Goal: Task Accomplishment & Management: Complete application form

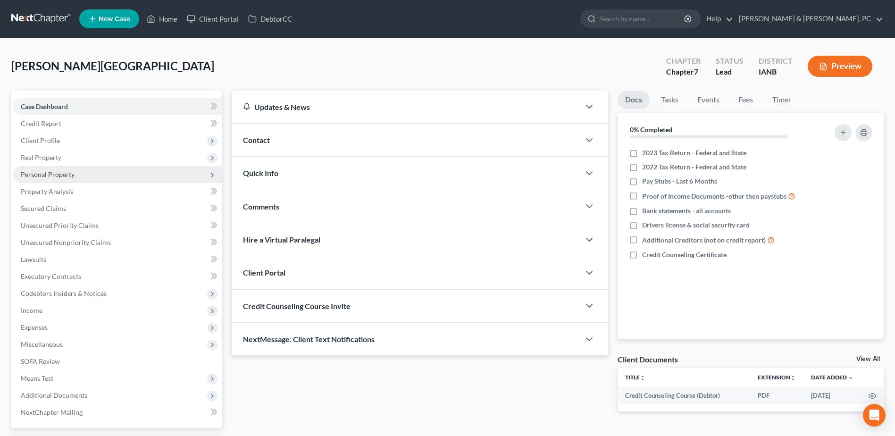
click at [58, 177] on span "Personal Property" at bounding box center [48, 174] width 54 height 8
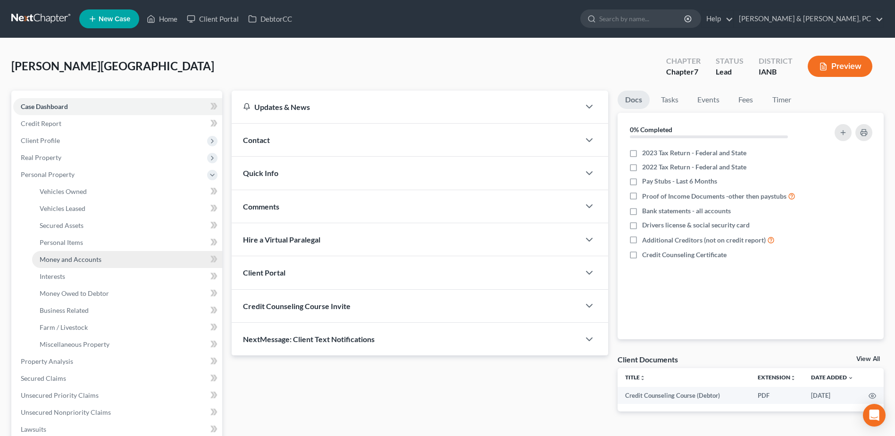
click at [88, 260] on span "Money and Accounts" at bounding box center [71, 259] width 62 height 8
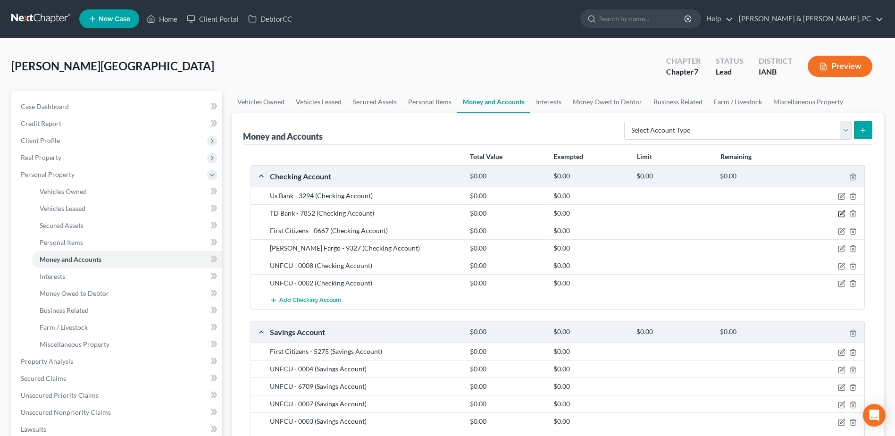
click at [840, 214] on icon "button" at bounding box center [842, 213] width 4 height 4
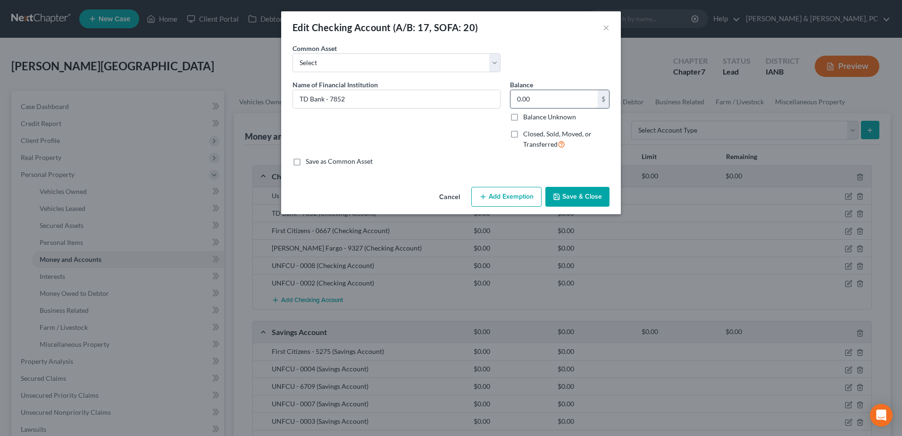
click at [566, 99] on input "0.00" at bounding box center [553, 99] width 87 height 18
type input "351.57"
click at [515, 198] on button "Add Exemption" at bounding box center [506, 197] width 70 height 20
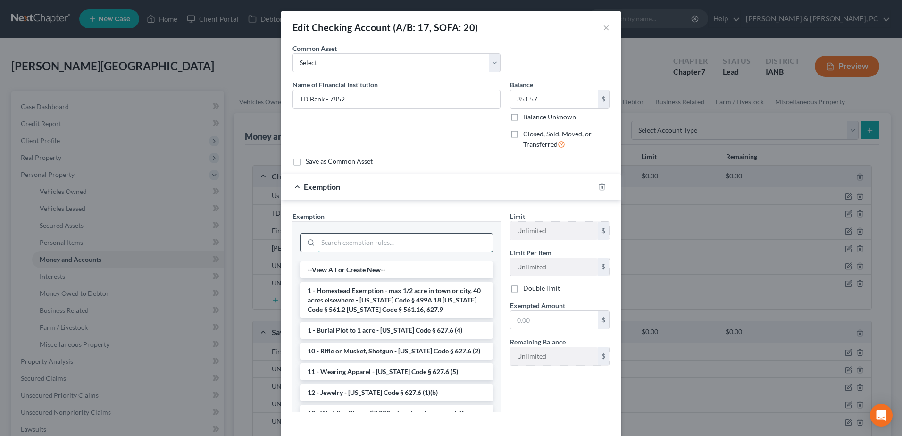
click at [410, 244] on input "search" at bounding box center [405, 242] width 175 height 18
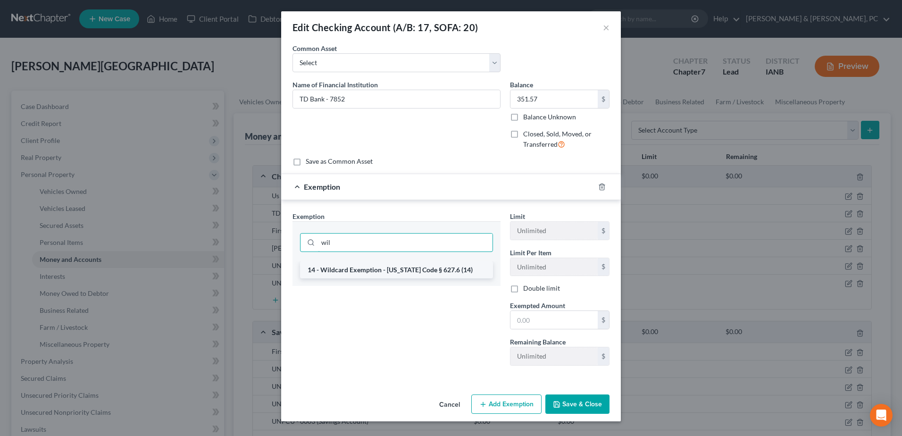
type input "wil"
click at [471, 262] on li "14 - Wildcard Exemption - [US_STATE] Code § 627.6 (14)" at bounding box center [396, 269] width 193 height 17
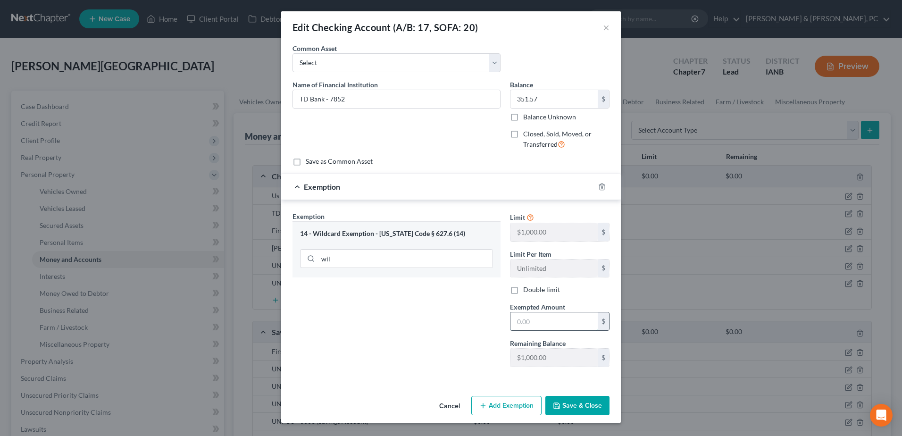
click at [535, 322] on input "text" at bounding box center [553, 321] width 87 height 18
type input "351.57"
click at [578, 408] on button "Save & Close" at bounding box center [577, 406] width 64 height 20
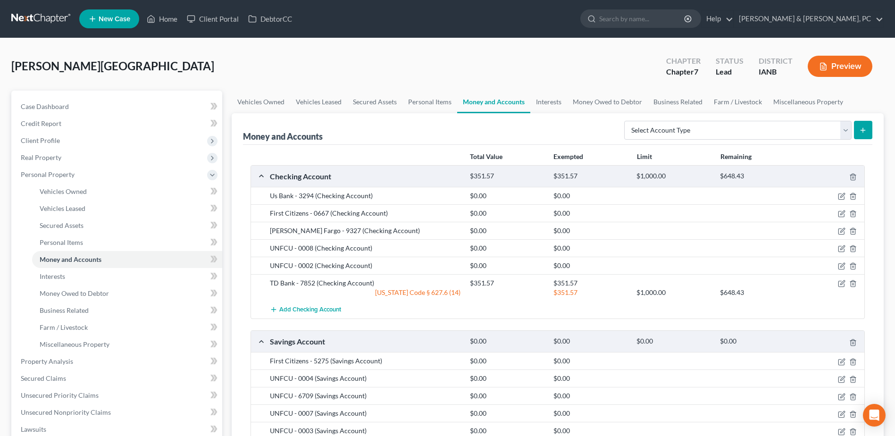
click at [840, 209] on div at bounding box center [832, 212] width 67 height 9
click at [841, 213] on icon "button" at bounding box center [842, 214] width 8 height 8
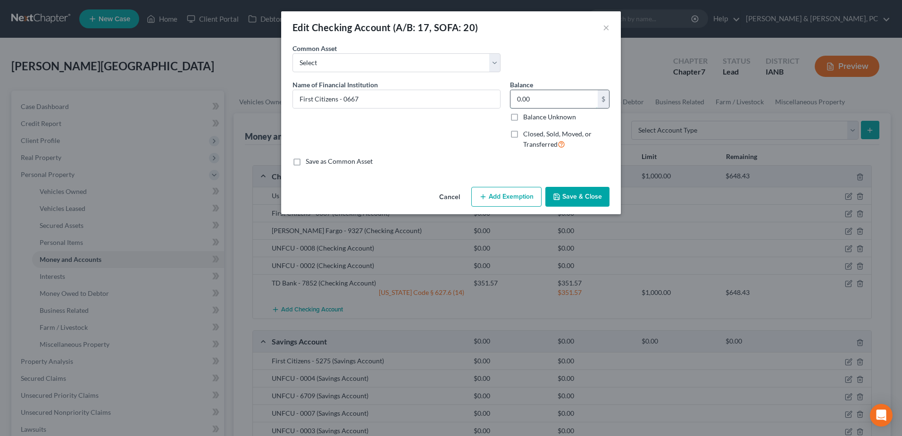
click at [551, 103] on input "0.00" at bounding box center [553, 99] width 87 height 18
type input "158.13"
click at [529, 183] on div "Cancel Add Exemption Save & Close" at bounding box center [451, 198] width 340 height 31
click at [529, 186] on div "Cancel Add Exemption Save & Close" at bounding box center [451, 198] width 340 height 31
click at [494, 201] on button "Add Exemption" at bounding box center [506, 197] width 70 height 20
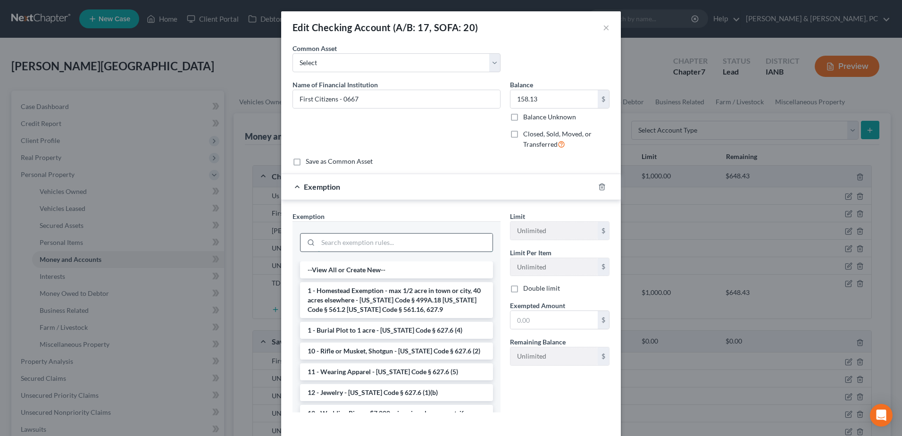
click at [326, 245] on input "search" at bounding box center [405, 242] width 175 height 18
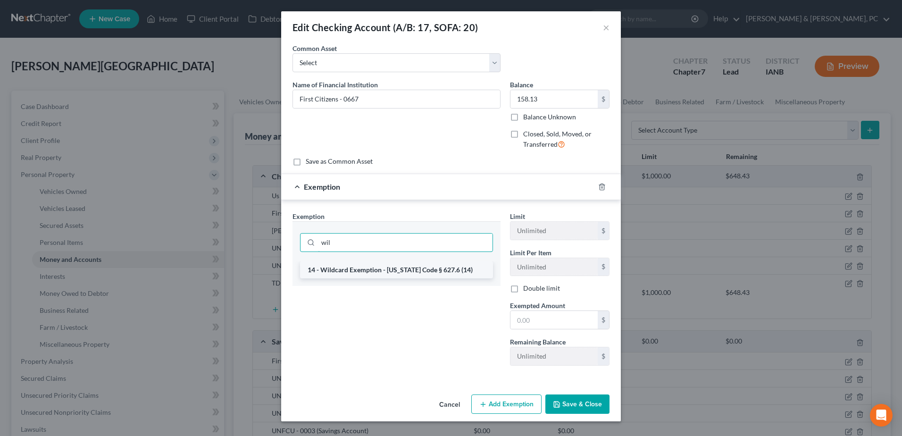
type input "wil"
click at [326, 272] on li "14 - Wildcard Exemption - [US_STATE] Code § 627.6 (14)" at bounding box center [396, 269] width 193 height 17
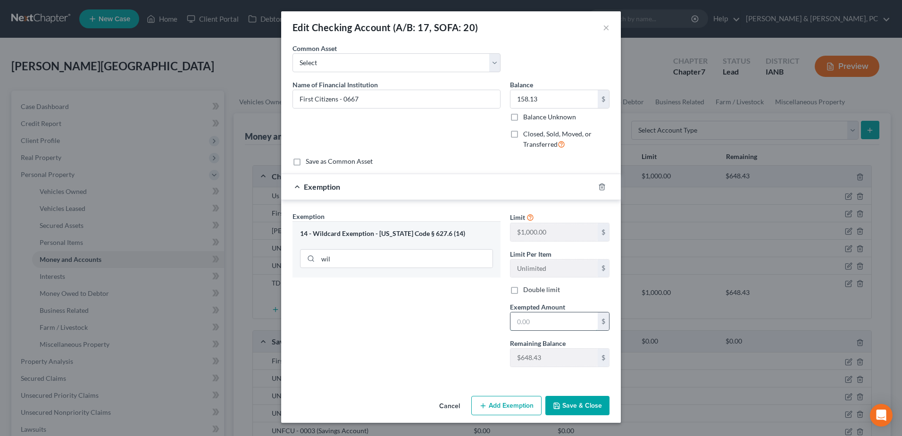
click at [571, 321] on input "text" at bounding box center [553, 321] width 87 height 18
type input "158.13"
click at [582, 402] on button "Save & Close" at bounding box center [577, 406] width 64 height 20
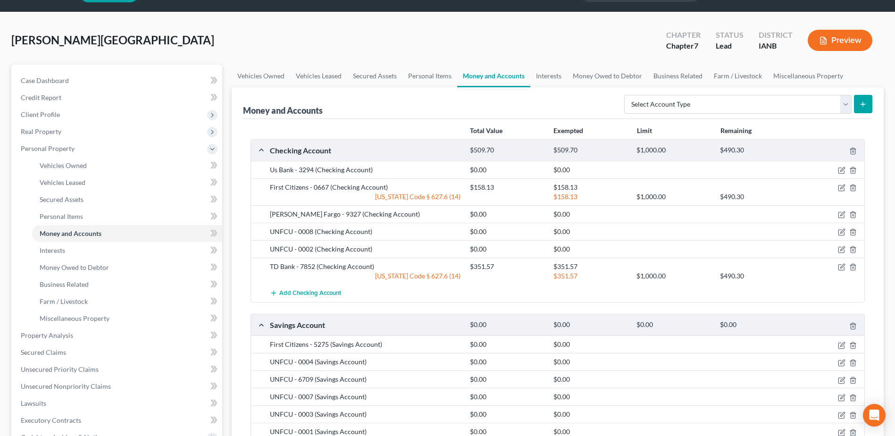
scroll to position [47, 0]
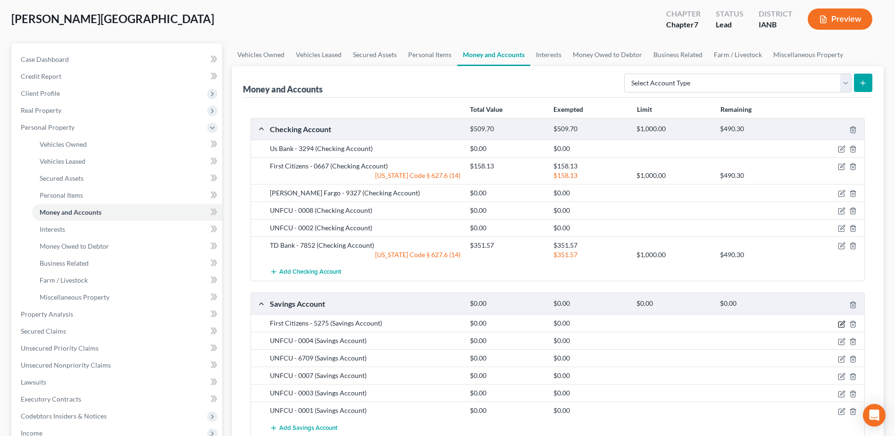
click at [838, 323] on icon "button" at bounding box center [842, 324] width 8 height 8
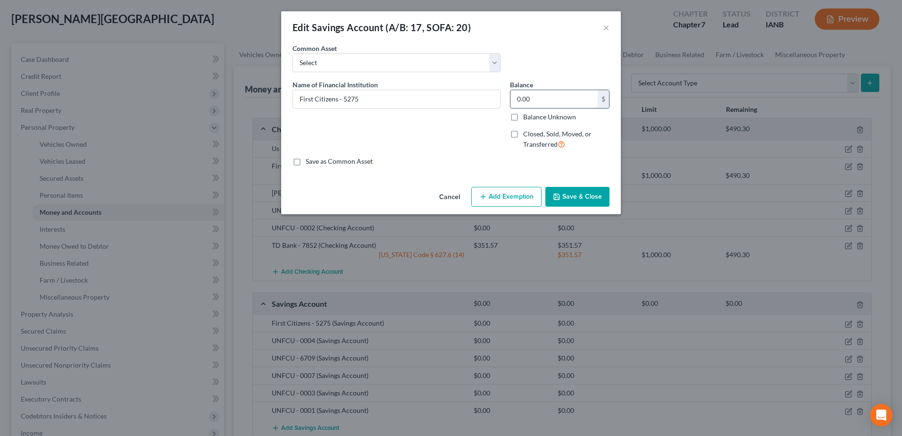
click at [569, 106] on input "0.00" at bounding box center [553, 99] width 87 height 18
type input "106.02"
click at [504, 200] on button "Add Exemption" at bounding box center [506, 197] width 70 height 20
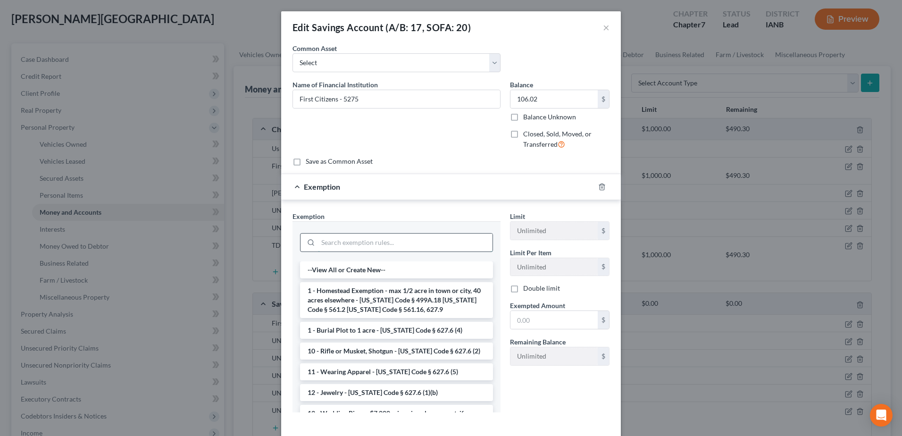
click at [374, 234] on input "search" at bounding box center [405, 242] width 175 height 18
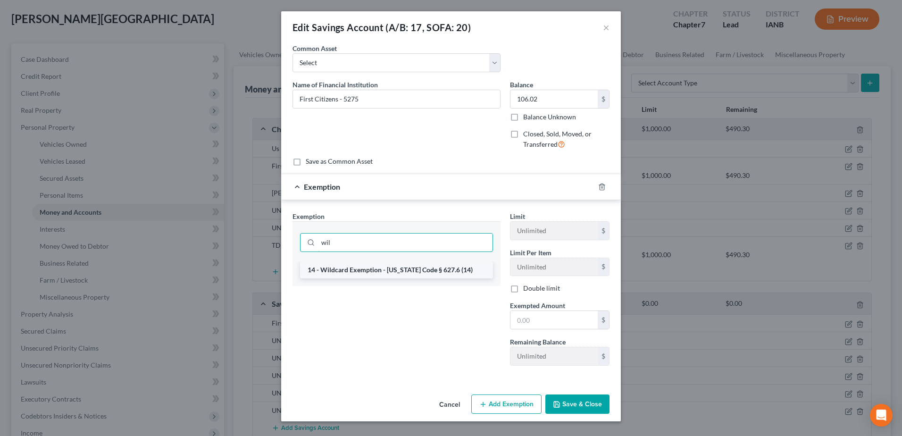
type input "wil"
click at [360, 275] on li "14 - Wildcard Exemption - [US_STATE] Code § 627.6 (14)" at bounding box center [396, 269] width 193 height 17
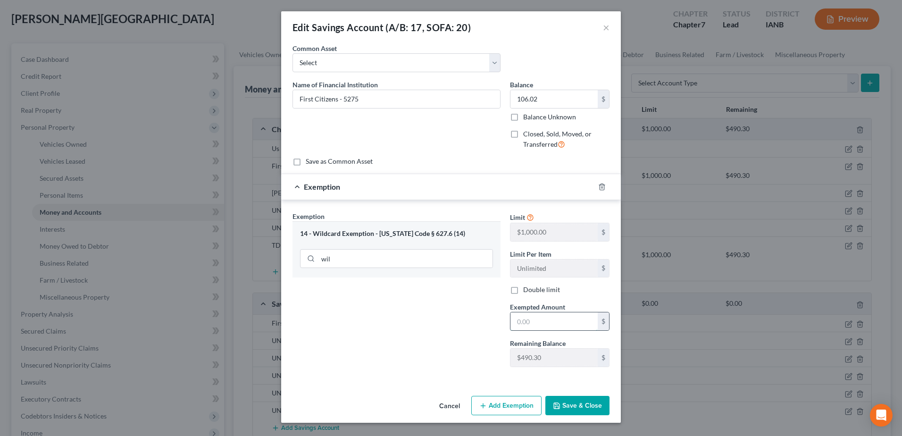
click at [551, 323] on input "text" at bounding box center [553, 321] width 87 height 18
type input "106.02"
click at [562, 397] on button "Save & Close" at bounding box center [577, 406] width 64 height 20
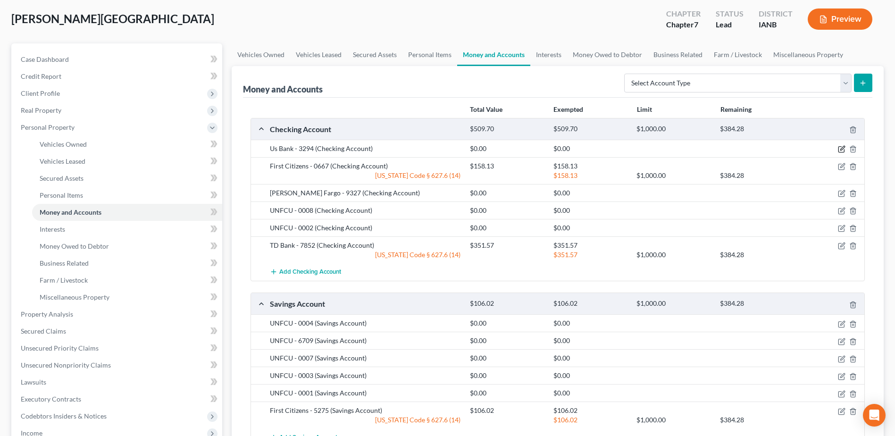
click at [840, 151] on icon "button" at bounding box center [842, 149] width 8 height 8
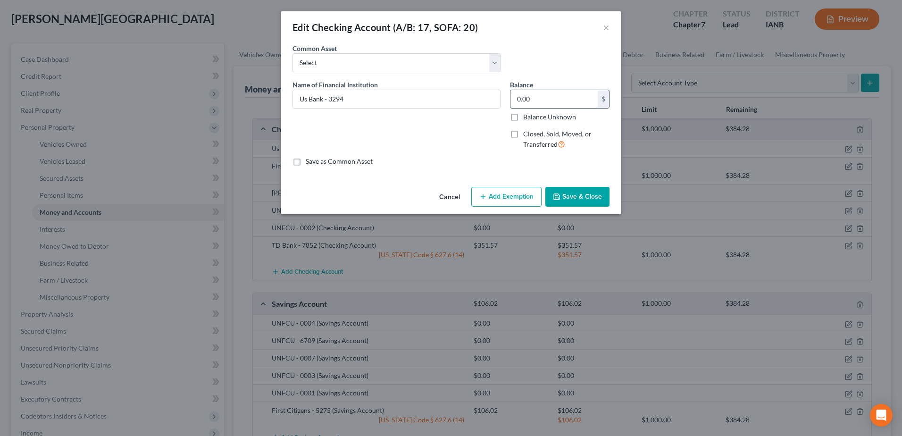
click at [591, 97] on input "0.00" at bounding box center [553, 99] width 87 height 18
type input "13.63"
click at [504, 203] on button "Add Exemption" at bounding box center [506, 197] width 70 height 20
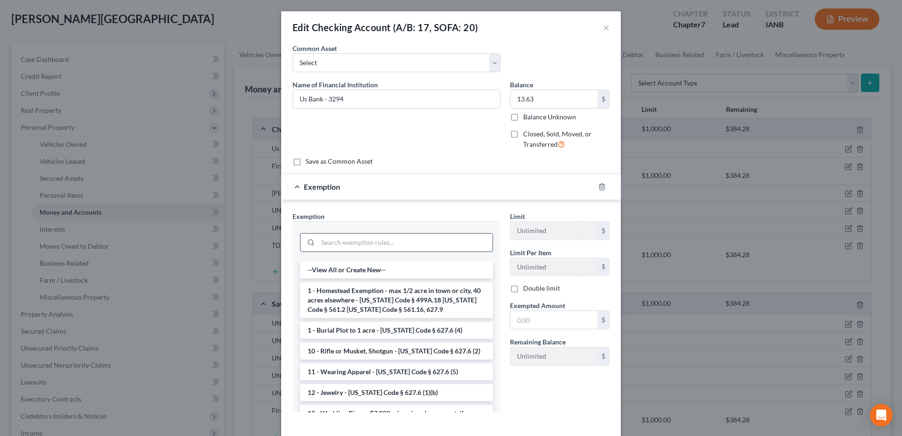
click at [330, 239] on input "search" at bounding box center [405, 242] width 175 height 18
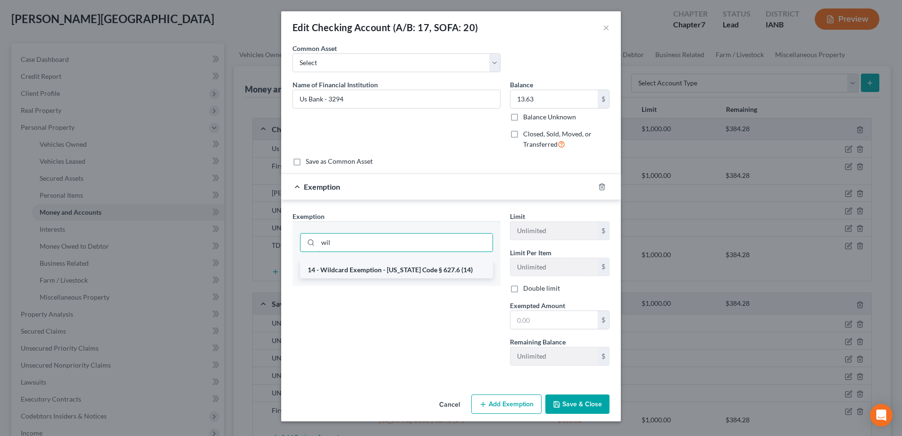
type input "wil"
click at [345, 267] on li "14 - Wildcard Exemption - [US_STATE] Code § 627.6 (14)" at bounding box center [396, 269] width 193 height 17
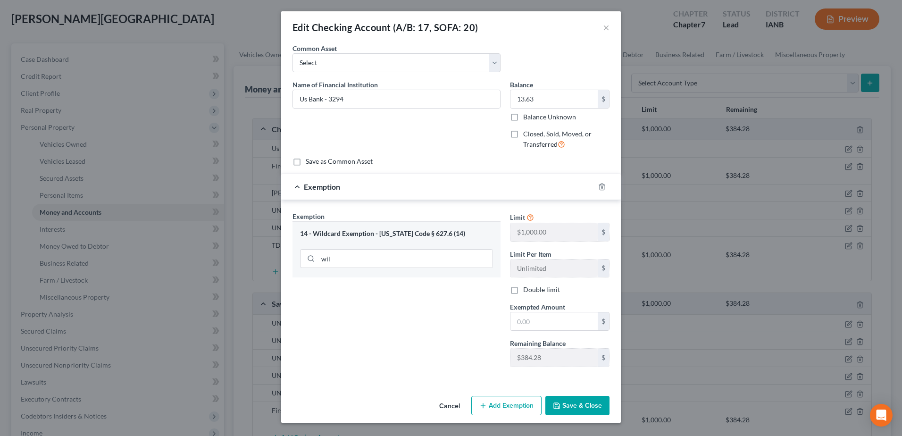
click at [566, 308] on div "Exempted Amount * $" at bounding box center [559, 316] width 109 height 29
click at [566, 314] on input "text" at bounding box center [553, 321] width 87 height 18
type input "13.63"
click at [575, 411] on button "Save & Close" at bounding box center [577, 406] width 64 height 20
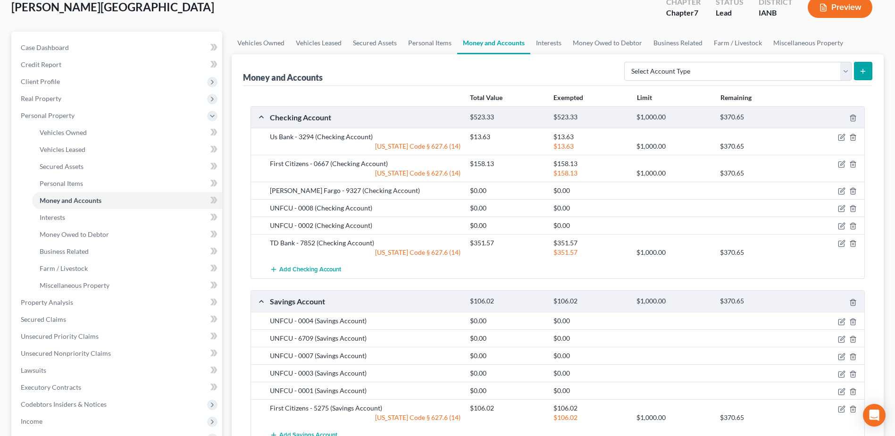
scroll to position [94, 0]
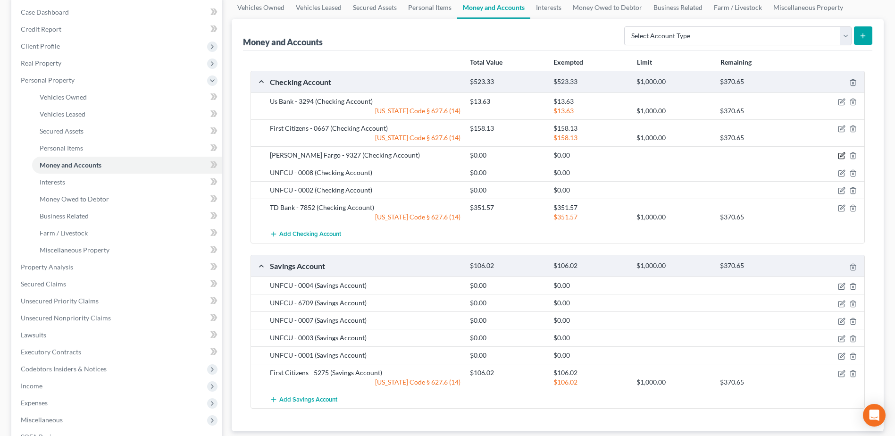
click at [840, 157] on icon "button" at bounding box center [842, 156] width 8 height 8
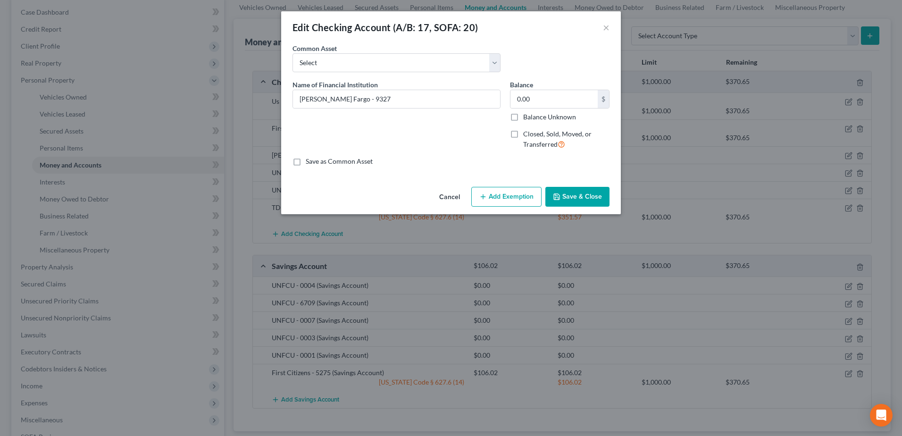
click at [441, 192] on button "Cancel" at bounding box center [450, 197] width 36 height 19
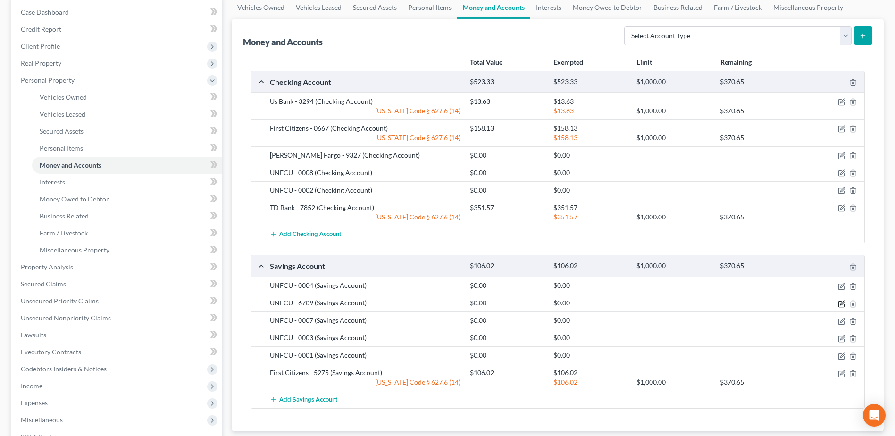
click at [840, 306] on icon "button" at bounding box center [842, 304] width 8 height 8
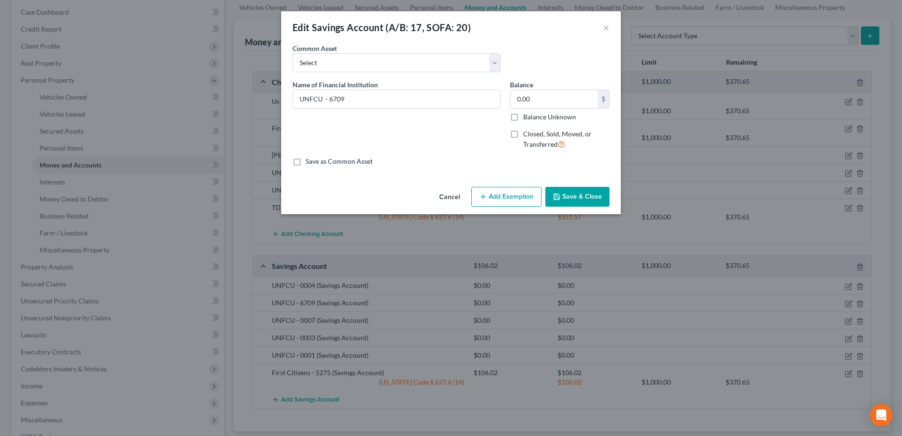
click at [572, 188] on button "Save & Close" at bounding box center [577, 197] width 64 height 20
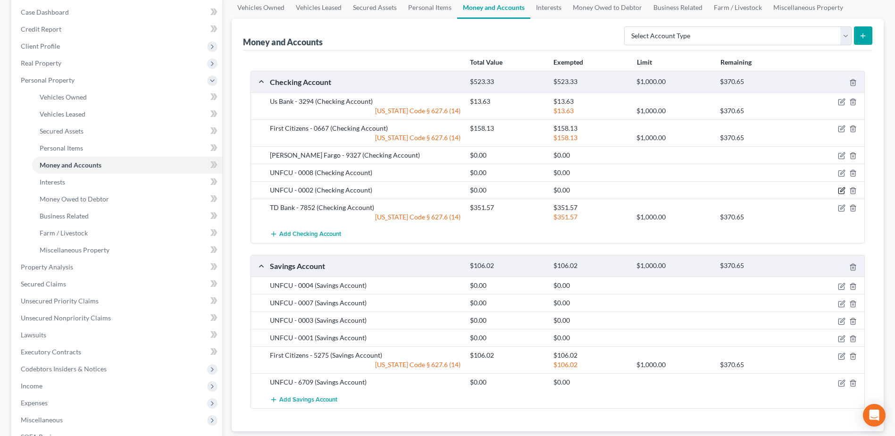
click at [841, 191] on icon "button" at bounding box center [842, 190] width 4 height 4
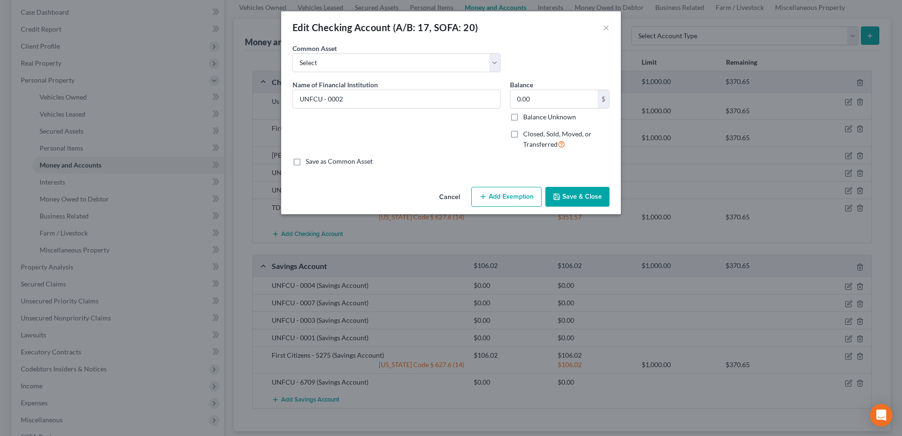
click at [500, 186] on div "Cancel Add Exemption Save & Close" at bounding box center [451, 198] width 340 height 31
click at [488, 199] on button "Add Exemption" at bounding box center [506, 197] width 70 height 20
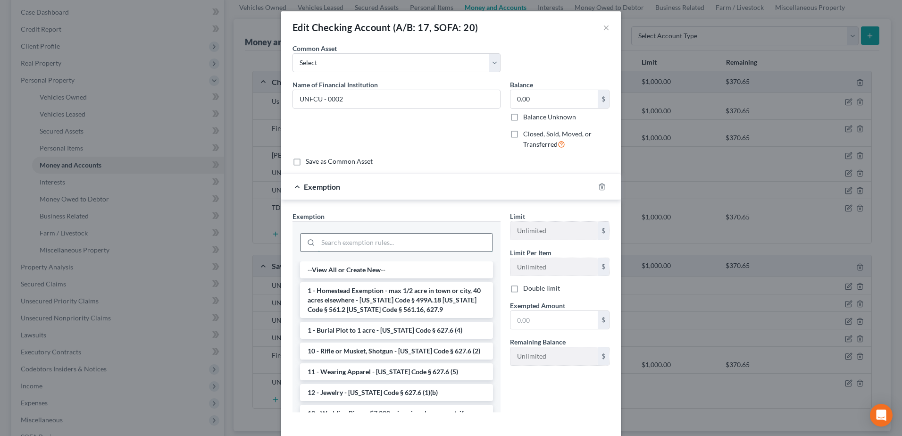
click at [370, 247] on input "search" at bounding box center [405, 242] width 175 height 18
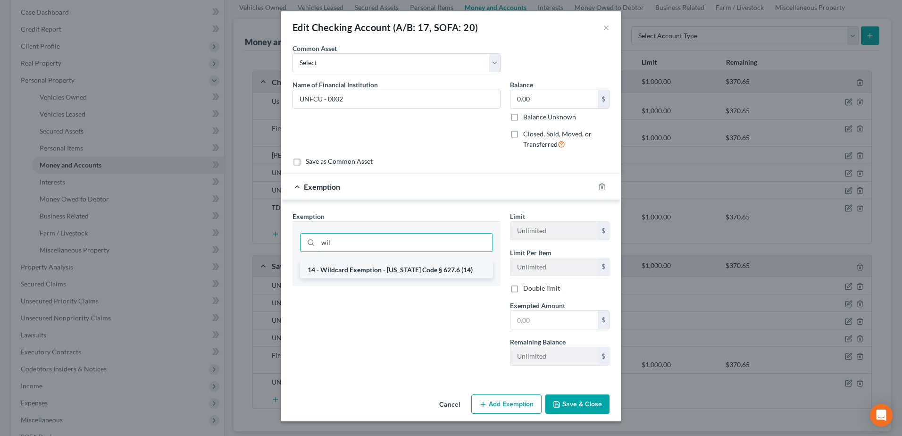
type input "wil"
drag, startPoint x: 366, startPoint y: 267, endPoint x: 441, endPoint y: 292, distance: 78.9
click at [366, 268] on li "14 - Wildcard Exemption - [US_STATE] Code § 627.6 (14)" at bounding box center [396, 269] width 193 height 17
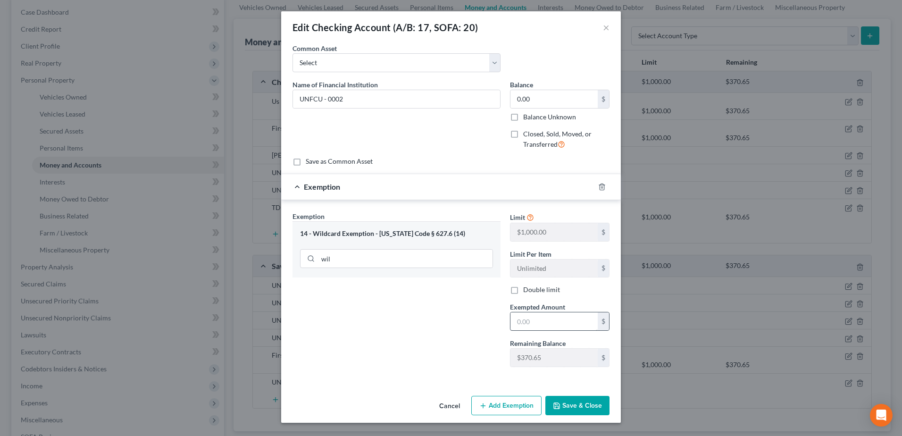
click at [551, 325] on div "Exempted Amount * $" at bounding box center [559, 316] width 109 height 29
click at [553, 326] on input "text" at bounding box center [553, 321] width 87 height 18
type input "0"
click at [592, 405] on button "Save & Close" at bounding box center [577, 406] width 64 height 20
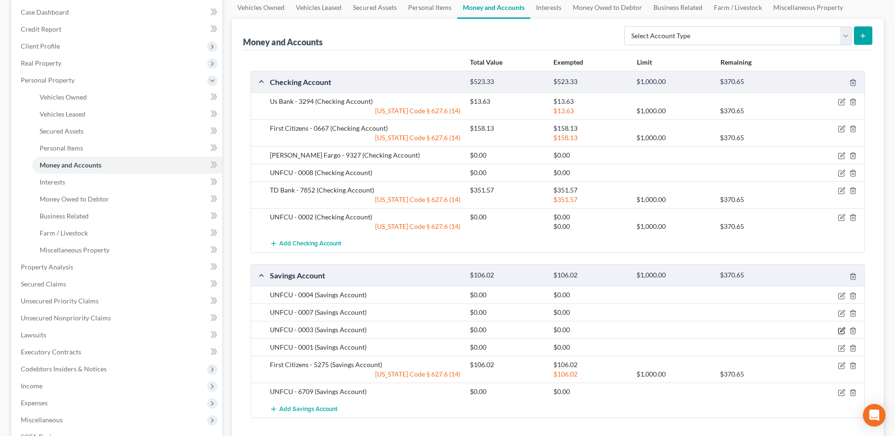
click at [840, 331] on icon "button" at bounding box center [842, 329] width 4 height 4
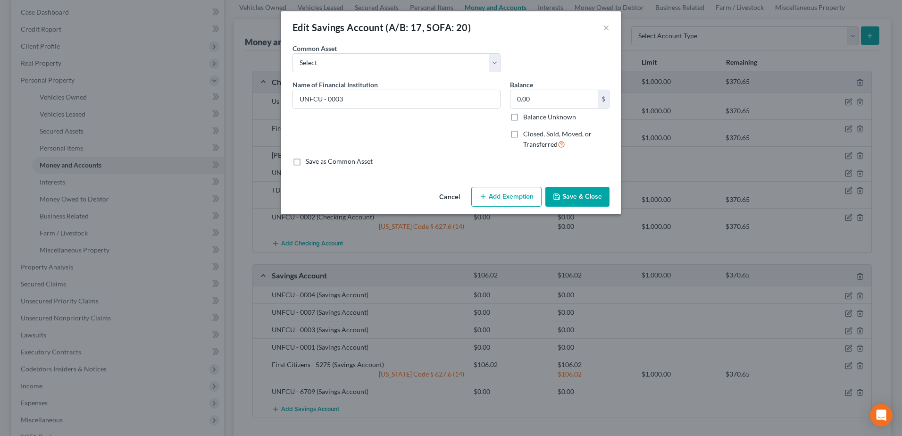
click at [505, 193] on button "Add Exemption" at bounding box center [506, 197] width 70 height 20
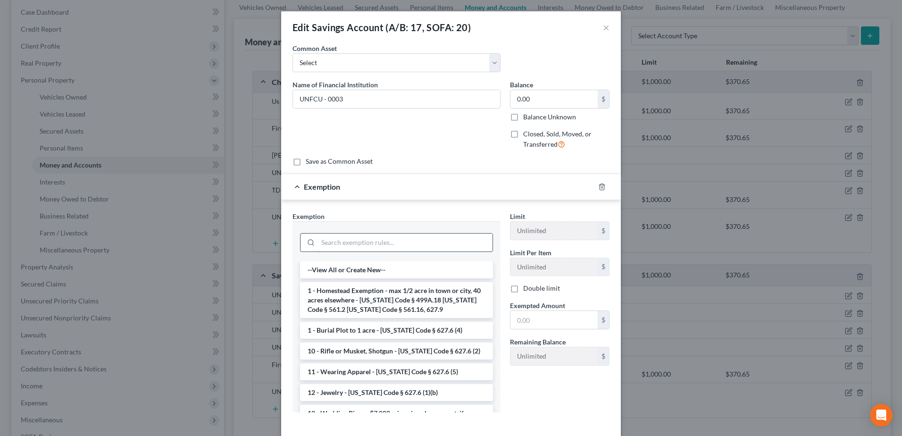
click at [364, 241] on input "search" at bounding box center [405, 242] width 175 height 18
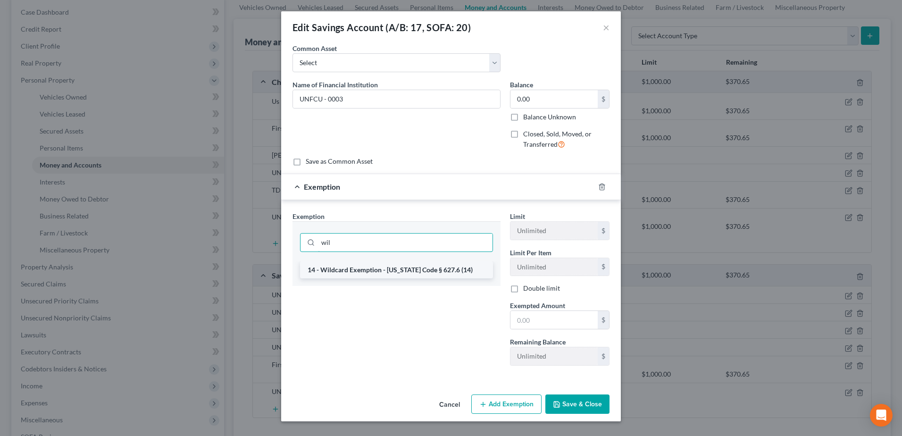
type input "wil"
click at [359, 274] on li "14 - Wildcard Exemption - [US_STATE] Code § 627.6 (14)" at bounding box center [396, 269] width 193 height 17
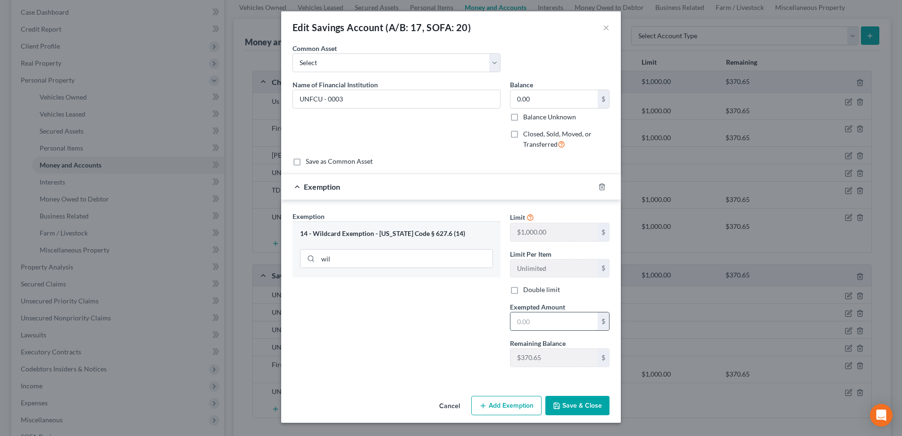
click at [566, 323] on input "text" at bounding box center [553, 321] width 87 height 18
type input "0"
click at [584, 403] on button "Save & Close" at bounding box center [577, 406] width 64 height 20
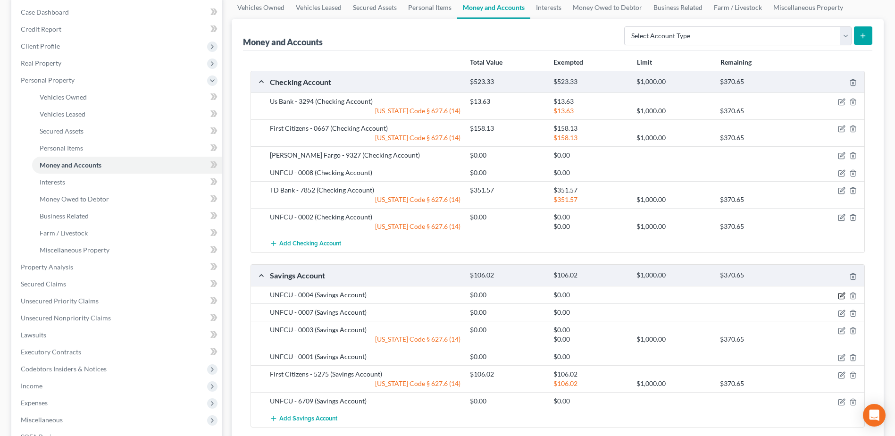
click at [843, 295] on icon "button" at bounding box center [842, 294] width 4 height 4
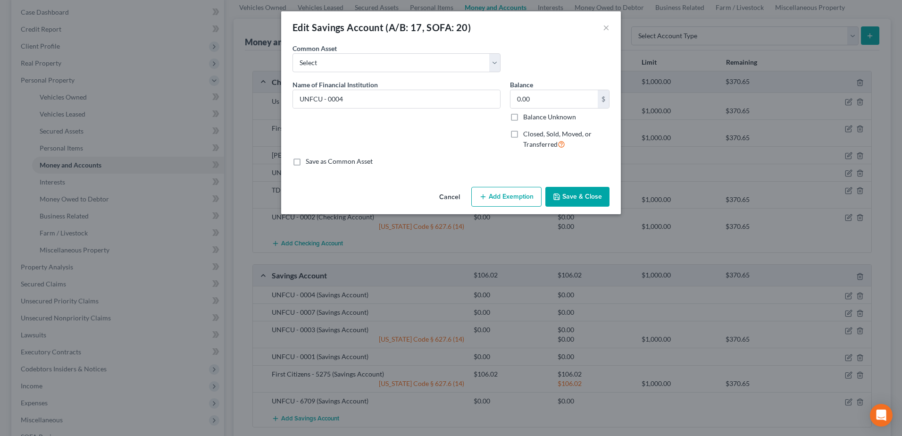
click at [514, 195] on button "Add Exemption" at bounding box center [506, 197] width 70 height 20
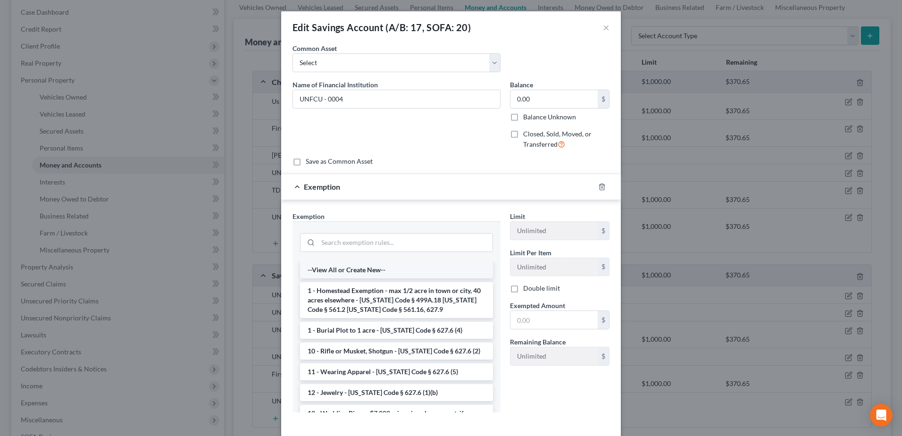
click at [396, 269] on li "--View All or Create New--" at bounding box center [396, 269] width 193 height 17
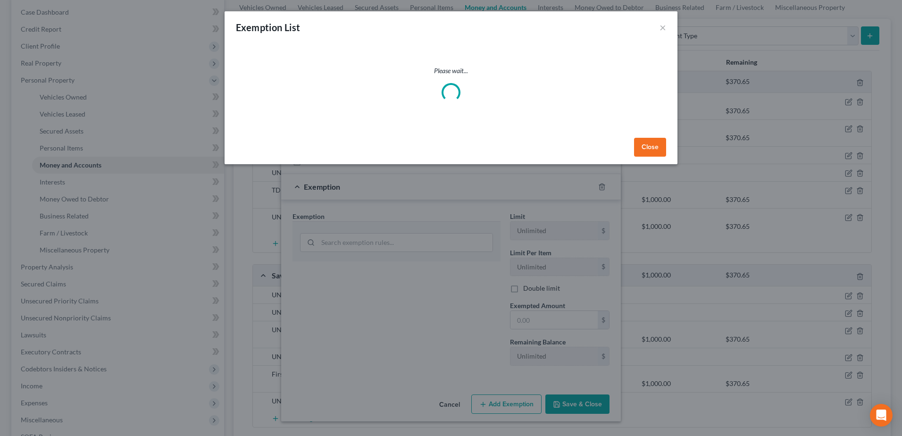
select select "17"
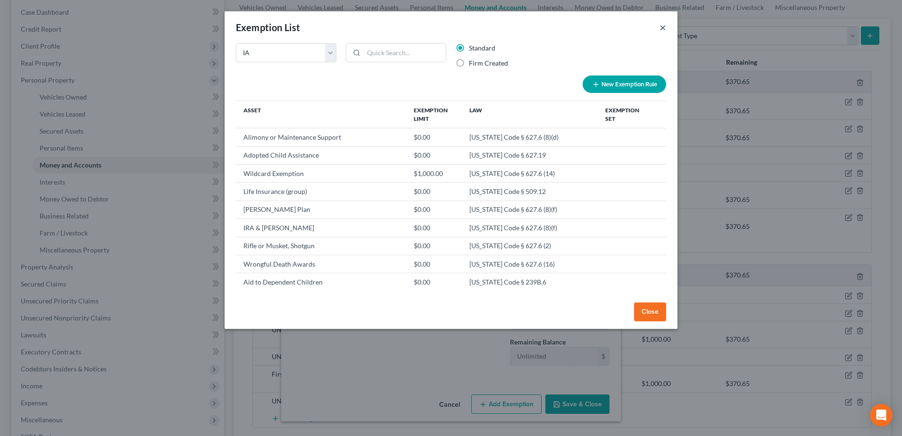
click at [663, 31] on button "×" at bounding box center [662, 27] width 7 height 11
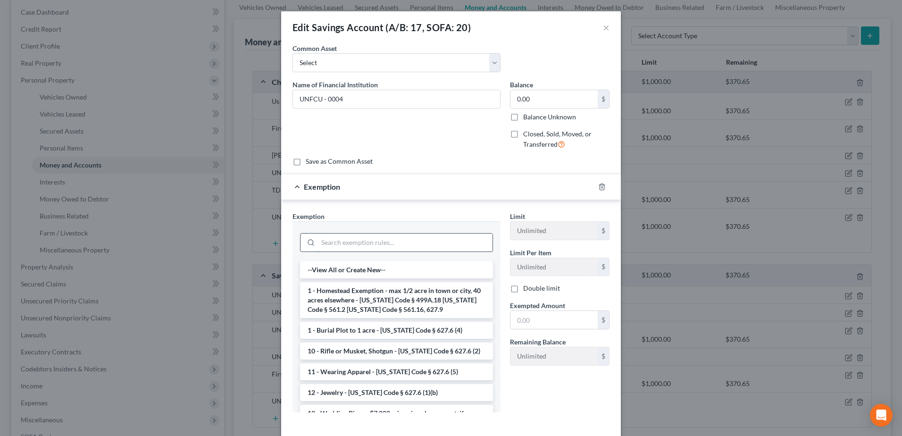
click at [346, 236] on input "search" at bounding box center [405, 242] width 175 height 18
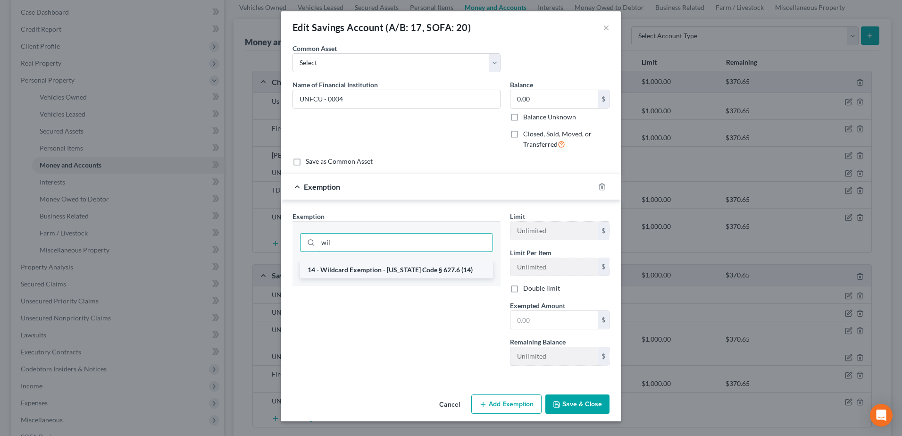
type input "wil"
click at [449, 266] on li "14 - Wildcard Exemption - [US_STATE] Code § 627.6 (14)" at bounding box center [396, 269] width 193 height 17
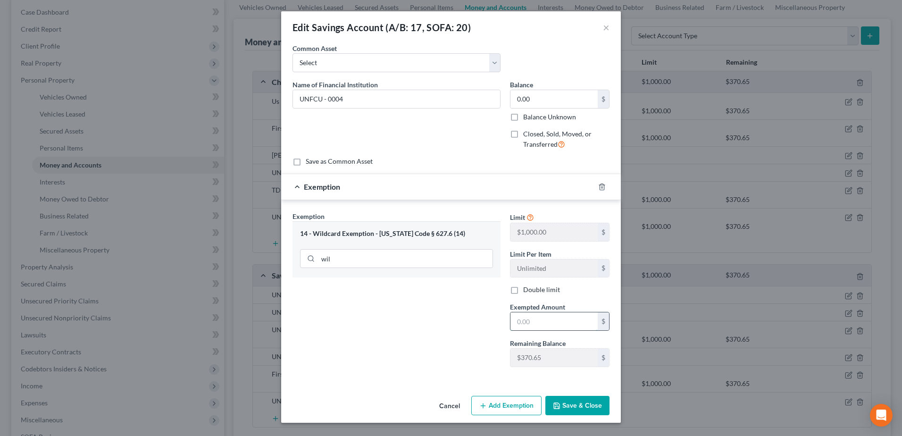
click at [548, 315] on input "text" at bounding box center [553, 321] width 87 height 18
type input "0"
click at [453, 335] on div "Exemption Set must be selected for CA. Exemption * 14 - Wildcard Exemption - [U…" at bounding box center [396, 292] width 217 height 163
click at [576, 410] on button "Save & Close" at bounding box center [577, 406] width 64 height 20
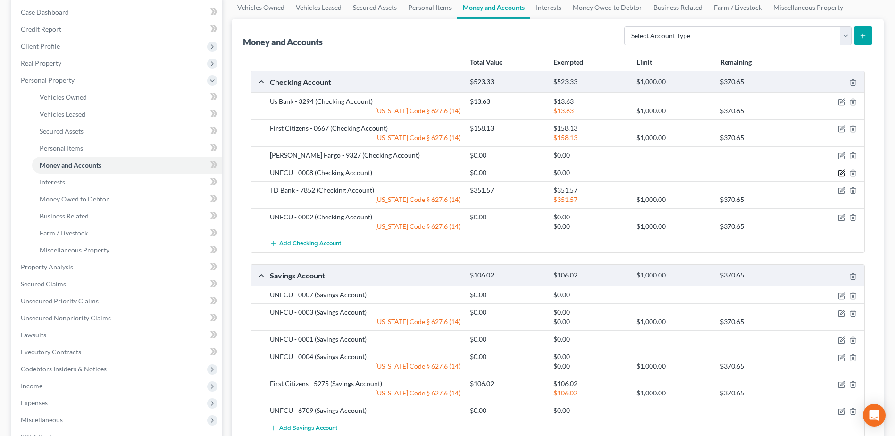
click at [844, 174] on icon "button" at bounding box center [841, 174] width 6 height 6
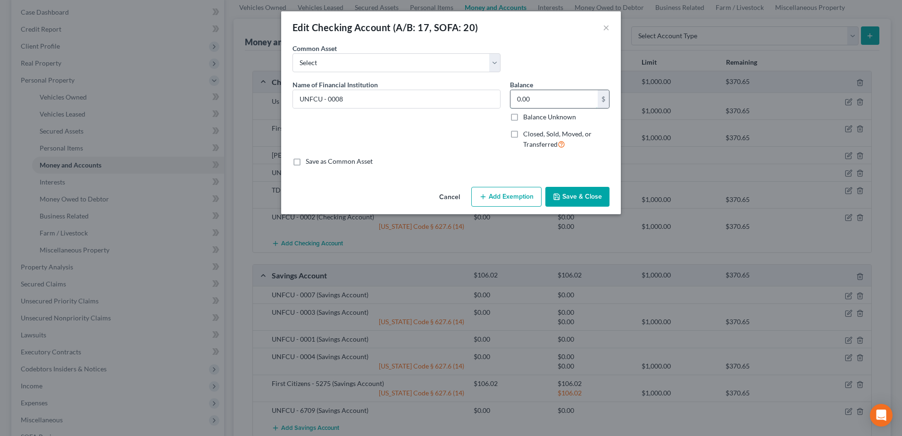
click at [546, 105] on input "0.00" at bounding box center [553, 99] width 87 height 18
type input "13.14"
click at [507, 190] on button "Add Exemption" at bounding box center [506, 197] width 70 height 20
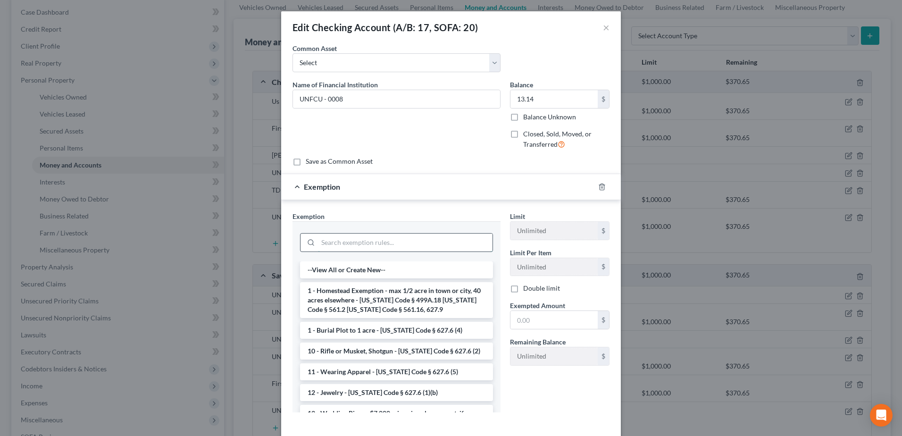
click at [385, 238] on input "search" at bounding box center [405, 242] width 175 height 18
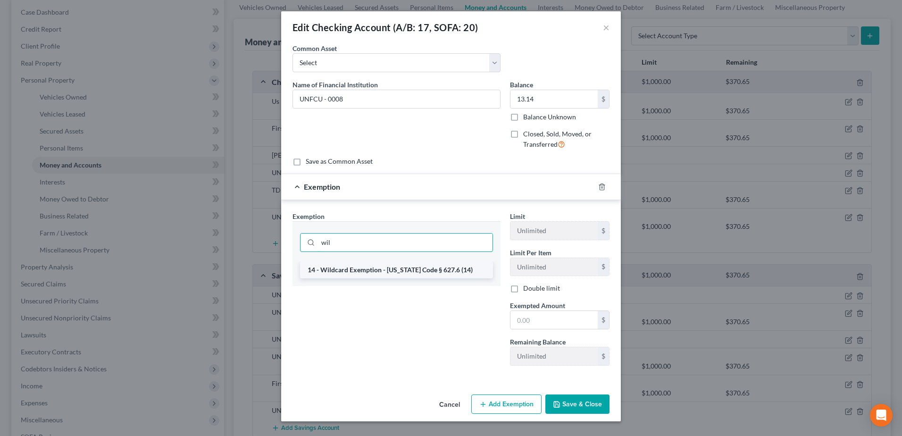
type input "wil"
click at [404, 268] on li "14 - Wildcard Exemption - [US_STATE] Code § 627.6 (14)" at bounding box center [396, 269] width 193 height 17
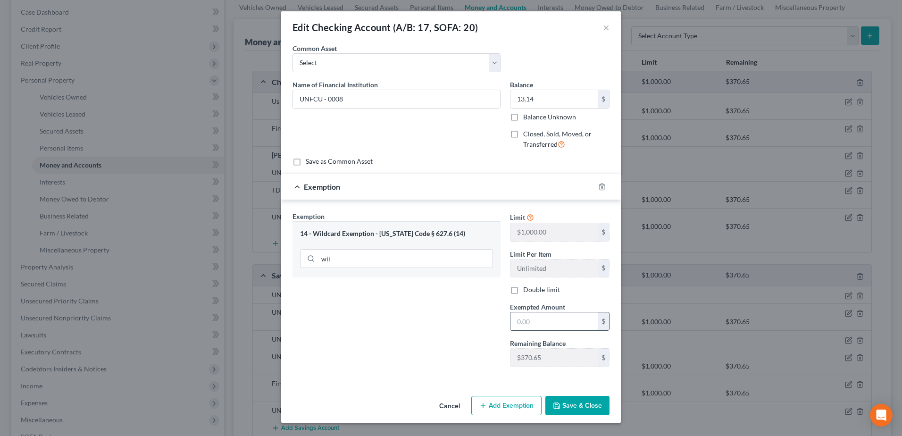
click at [535, 327] on input "text" at bounding box center [553, 321] width 87 height 18
type input "13.14"
click at [574, 414] on button "Save & Close" at bounding box center [577, 406] width 64 height 20
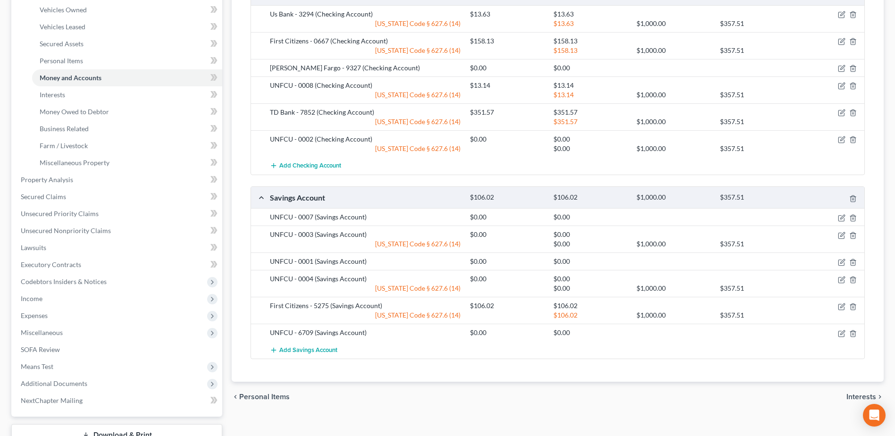
scroll to position [189, 0]
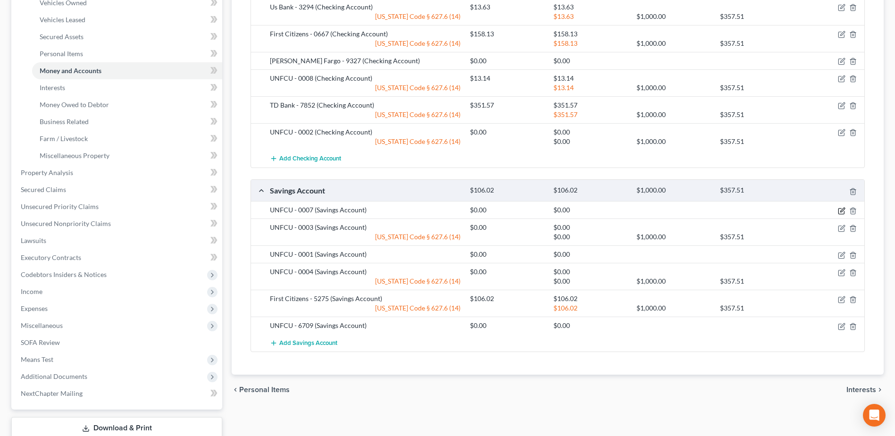
click at [842, 209] on icon "button" at bounding box center [842, 210] width 4 height 4
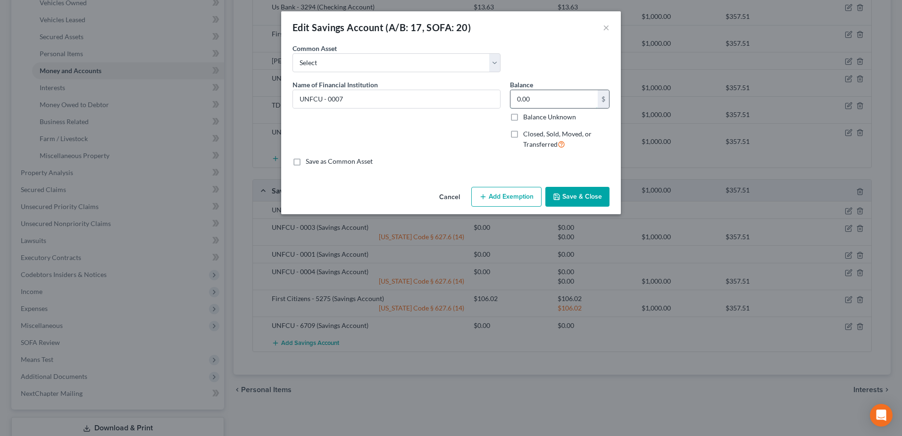
click at [566, 100] on input "0.00" at bounding box center [553, 99] width 87 height 18
type input "13.06"
click at [511, 193] on button "Add Exemption" at bounding box center [506, 197] width 70 height 20
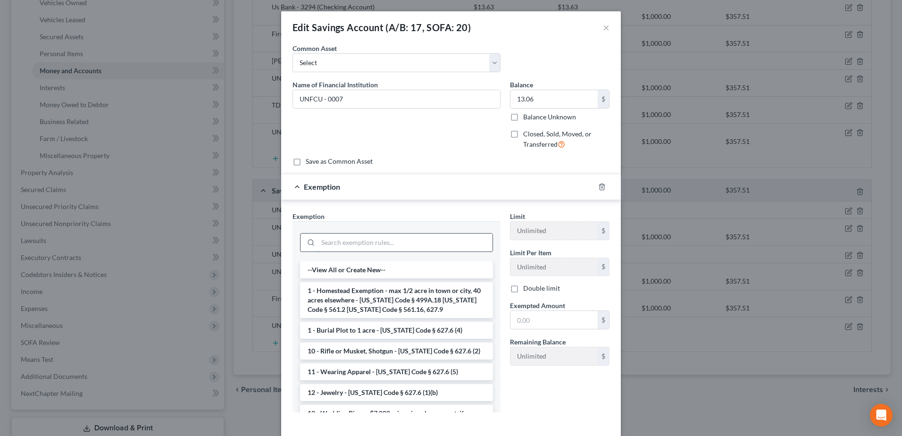
click at [385, 238] on input "search" at bounding box center [405, 242] width 175 height 18
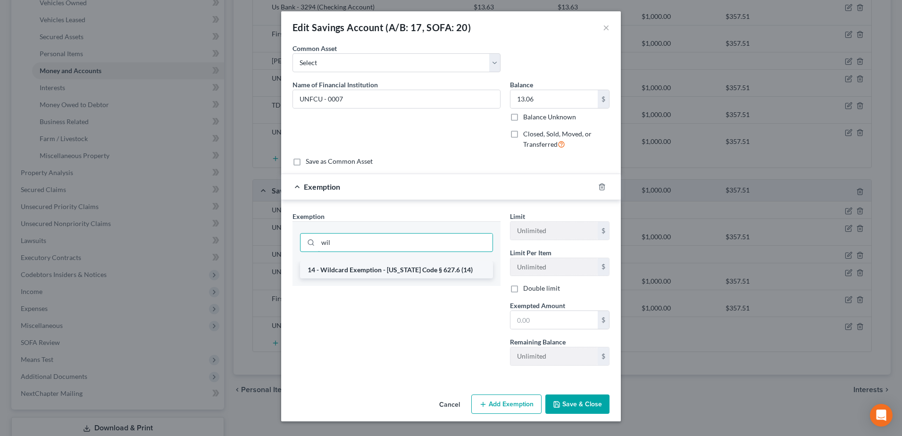
type input "wil"
click at [380, 272] on li "14 - Wildcard Exemption - [US_STATE] Code § 627.6 (14)" at bounding box center [396, 269] width 193 height 17
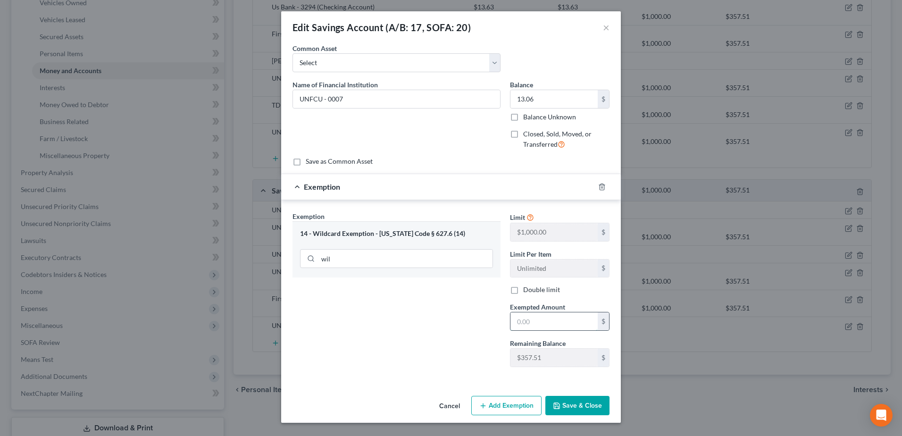
click at [532, 324] on input "text" at bounding box center [553, 321] width 87 height 18
type input "13.06"
click at [404, 329] on div "Exemption Set must be selected for CA. Exemption * 14 - Wildcard Exemption - [U…" at bounding box center [396, 292] width 217 height 163
click at [569, 394] on div "Cancel Add Exemption Save & Close" at bounding box center [451, 407] width 340 height 31
click at [574, 403] on button "Save & Close" at bounding box center [577, 406] width 64 height 20
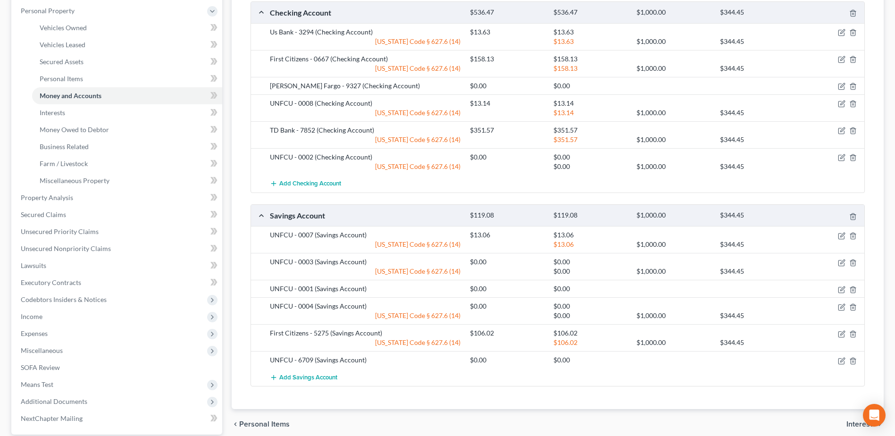
scroll to position [141, 0]
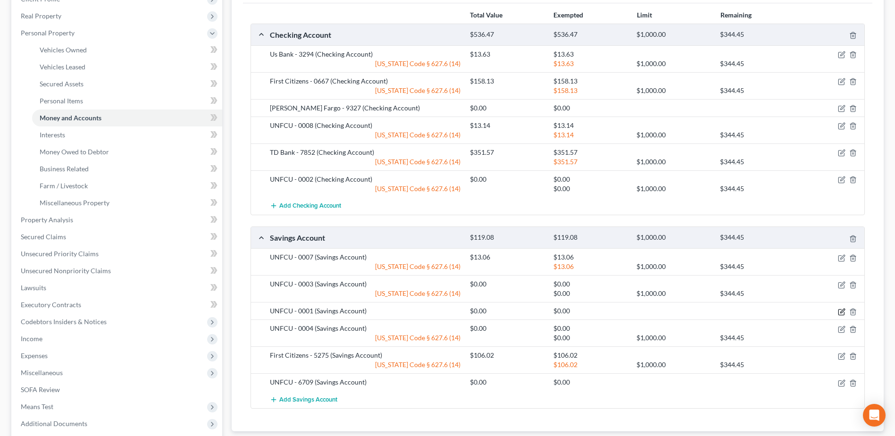
click at [840, 312] on icon "button" at bounding box center [842, 312] width 8 height 8
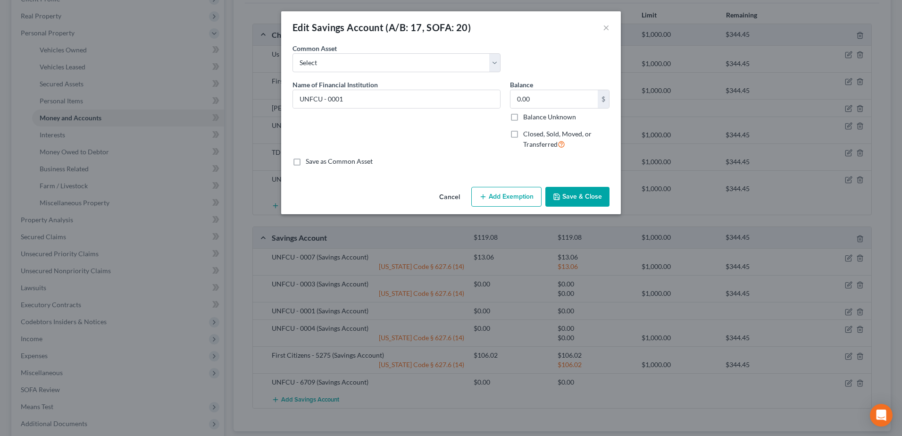
click at [519, 203] on button "Add Exemption" at bounding box center [506, 197] width 70 height 20
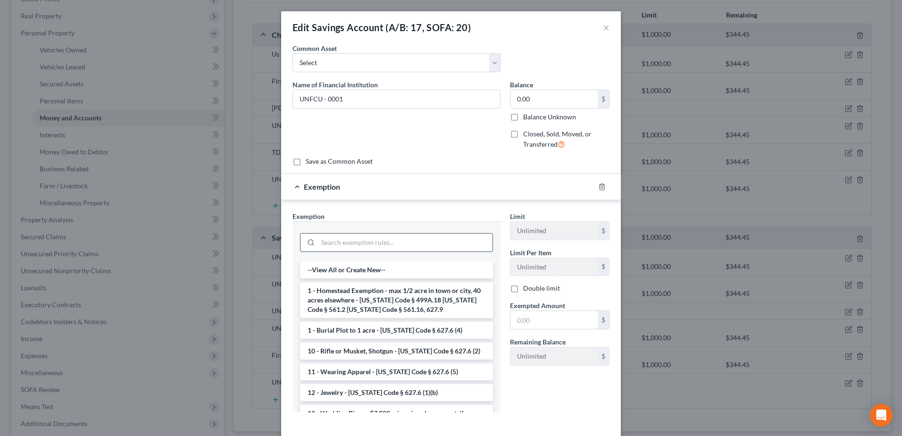
click at [428, 239] on input "search" at bounding box center [405, 242] width 175 height 18
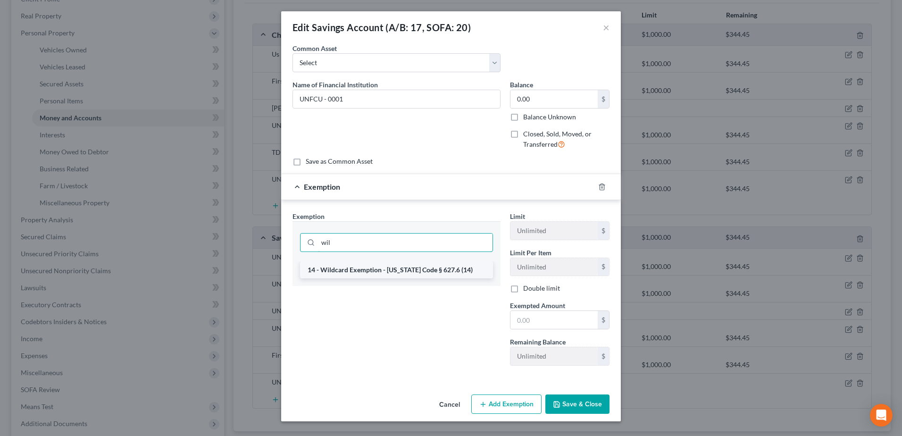
type input "wil"
click at [430, 274] on li "14 - Wildcard Exemption - [US_STATE] Code § 627.6 (14)" at bounding box center [396, 269] width 193 height 17
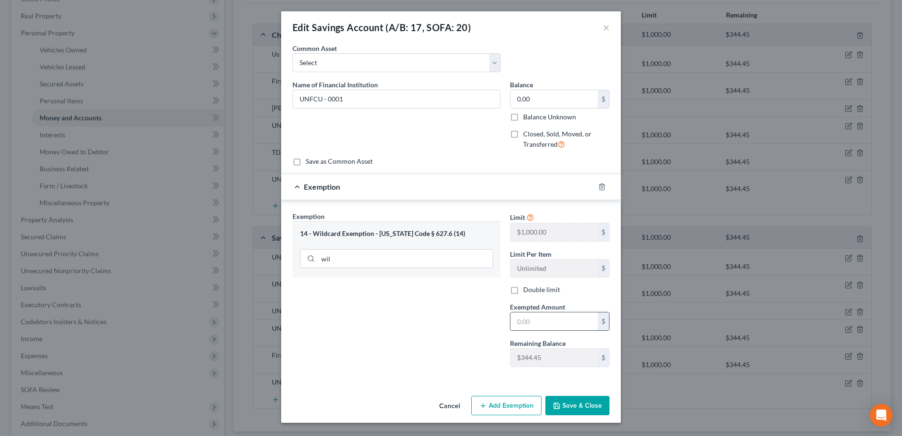
click at [543, 320] on input "text" at bounding box center [553, 321] width 87 height 18
type input "0"
click at [421, 339] on div "Exemption Set must be selected for CA. Exemption * 14 - Wildcard Exemption - [U…" at bounding box center [396, 292] width 217 height 163
click at [573, 403] on button "Save & Close" at bounding box center [577, 406] width 64 height 20
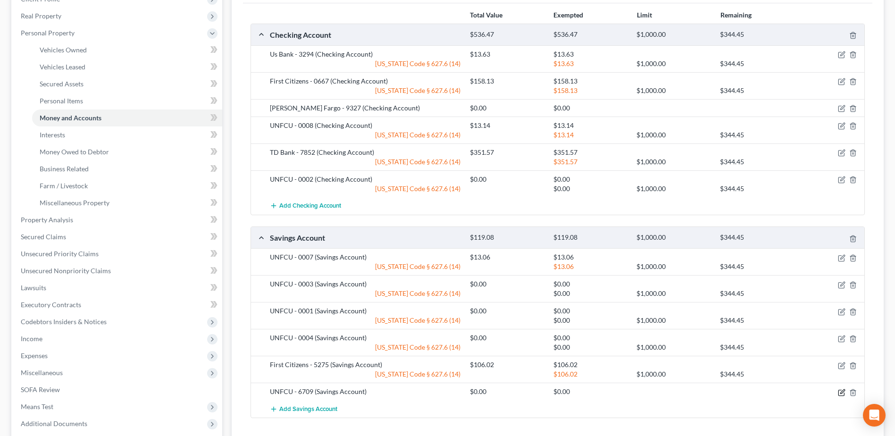
click at [841, 389] on icon "button" at bounding box center [842, 393] width 8 height 8
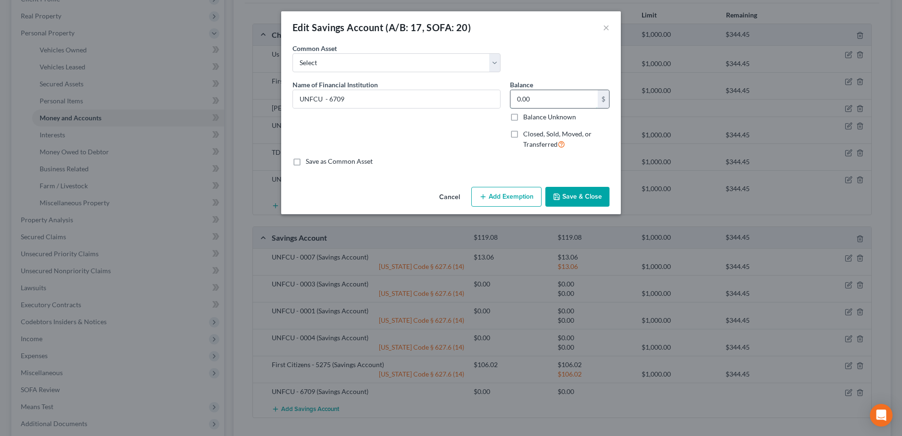
click at [557, 103] on input "0.00" at bounding box center [553, 99] width 87 height 18
type input "25"
click at [493, 193] on button "Add Exemption" at bounding box center [506, 197] width 70 height 20
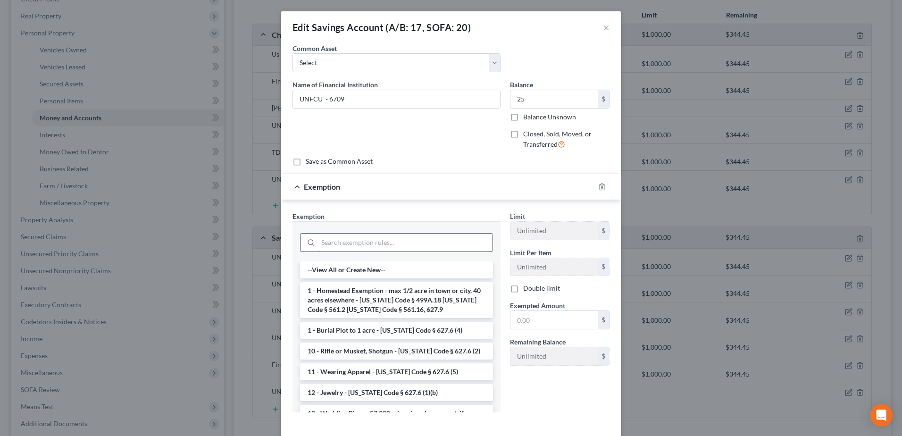
click at [390, 237] on input "search" at bounding box center [405, 242] width 175 height 18
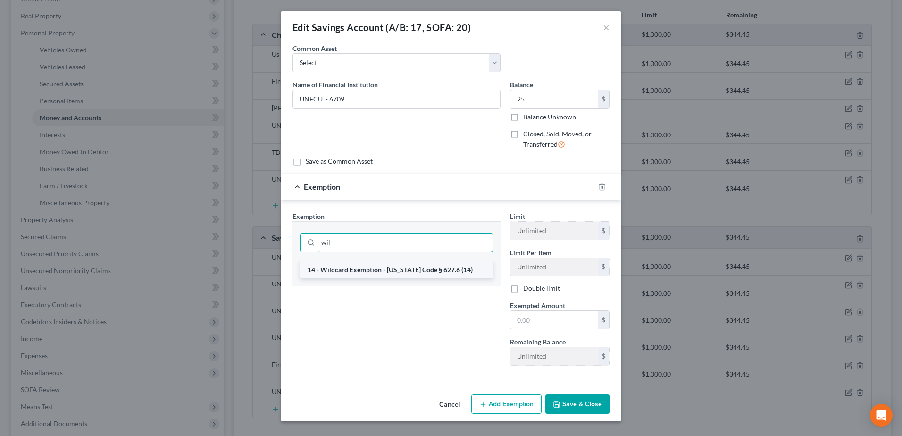
type input "wil"
click at [388, 266] on li "14 - Wildcard Exemption - [US_STATE] Code § 627.6 (14)" at bounding box center [396, 269] width 193 height 17
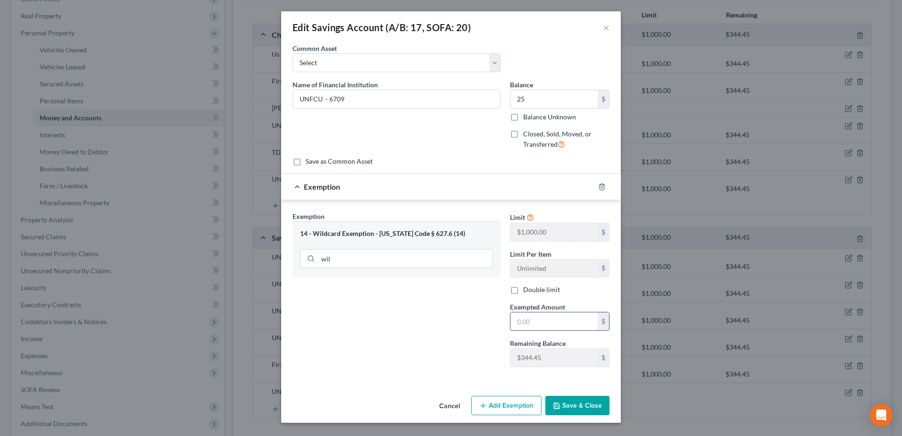
click at [558, 328] on input "text" at bounding box center [553, 321] width 87 height 18
type input "25"
click at [422, 326] on div "Exemption Set must be selected for CA. Exemption * 14 - Wildcard Exemption - [U…" at bounding box center [396, 292] width 217 height 163
click at [575, 408] on button "Save & Close" at bounding box center [577, 406] width 64 height 20
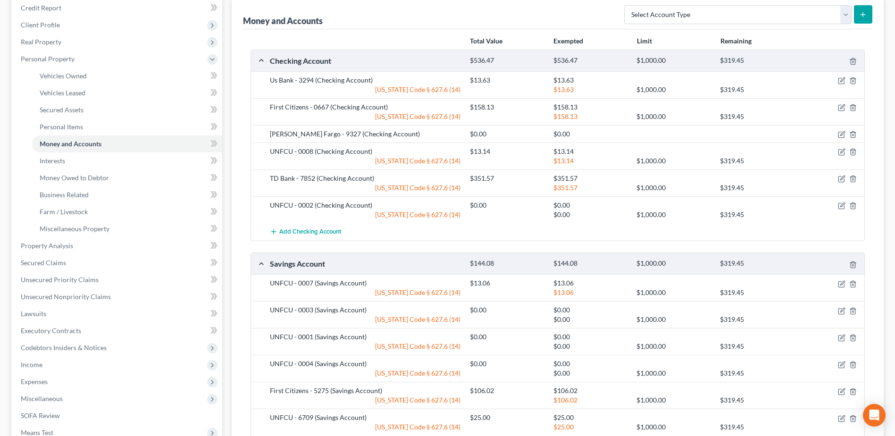
scroll to position [94, 0]
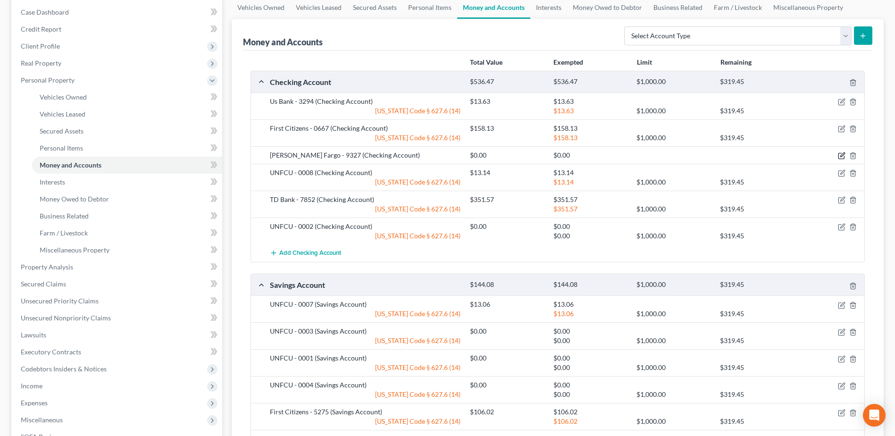
click at [839, 152] on icon "button" at bounding box center [842, 156] width 8 height 8
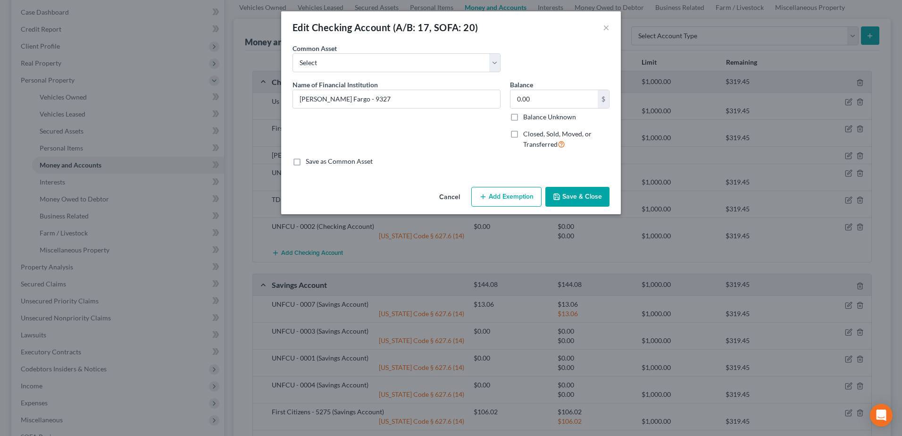
click at [542, 134] on span "Closed, Sold, Moved, or Transferred" at bounding box center [557, 139] width 68 height 18
click at [533, 134] on input "Closed, Sold, Moved, or Transferred" at bounding box center [530, 132] width 6 height 6
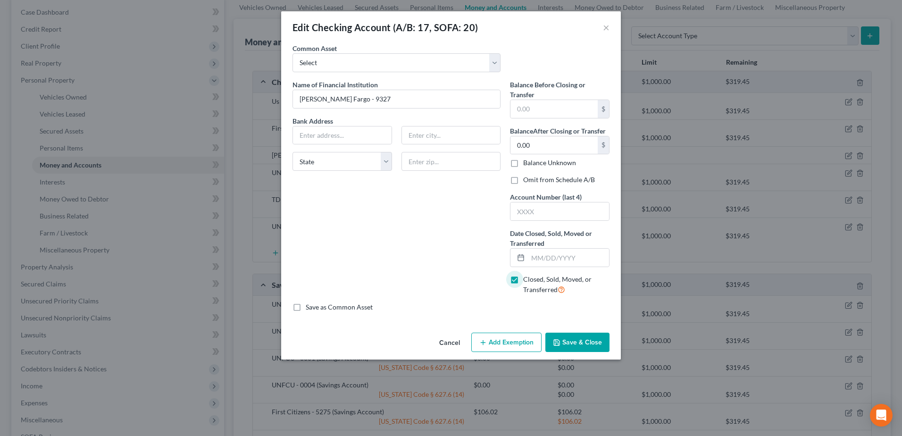
click at [523, 283] on label "Closed, Sold, Moved, or Transferred" at bounding box center [566, 285] width 86 height 20
click at [527, 281] on input "Closed, Sold, Moved, or Transferred" at bounding box center [530, 278] width 6 height 6
checkbox input "false"
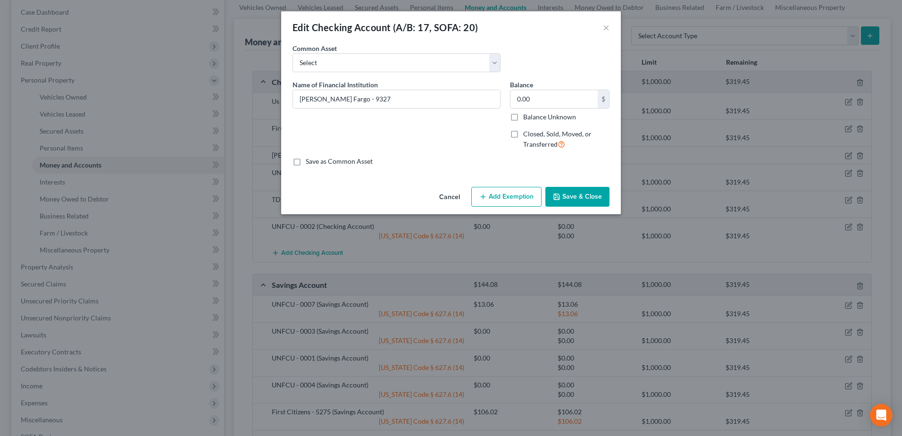
click at [584, 198] on button "Save & Close" at bounding box center [577, 197] width 64 height 20
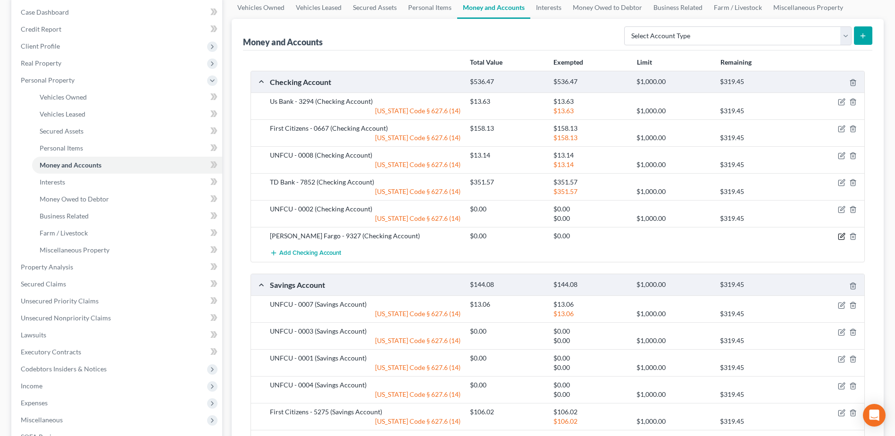
click at [840, 234] on icon "button" at bounding box center [842, 237] width 8 height 8
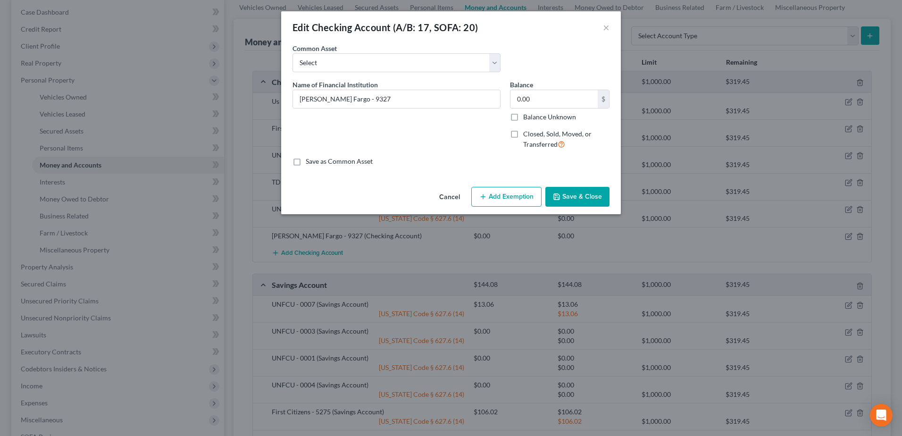
click at [541, 138] on label "Closed, Sold, Moved, or Transferred" at bounding box center [566, 139] width 86 height 20
click at [533, 135] on input "Closed, Sold, Moved, or Transferred" at bounding box center [530, 132] width 6 height 6
checkbox input "true"
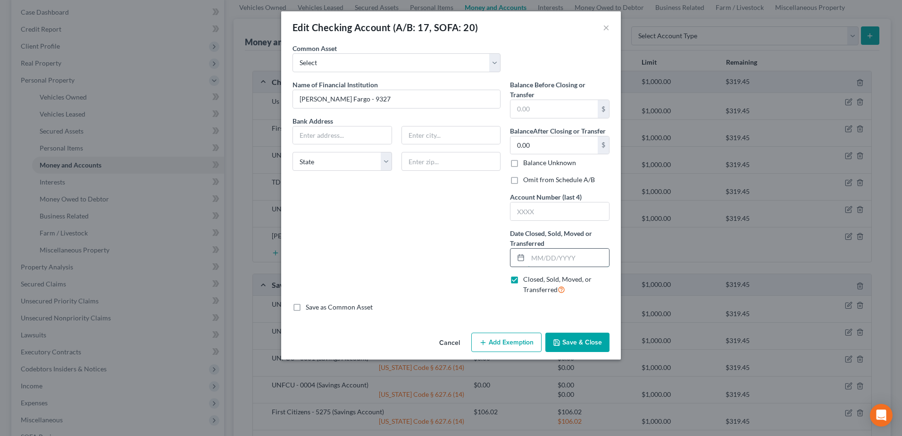
click at [551, 258] on input "text" at bounding box center [568, 258] width 81 height 18
type input "[DATE]"
click at [555, 171] on div "Balance Before Closing or Transfer $ Balance After Closing or Transfer 0.00 $ B…" at bounding box center [559, 191] width 109 height 223
click at [554, 180] on label "Omit from Schedule A/B" at bounding box center [559, 179] width 72 height 9
click at [533, 180] on input "Omit from Schedule A/B" at bounding box center [530, 178] width 6 height 6
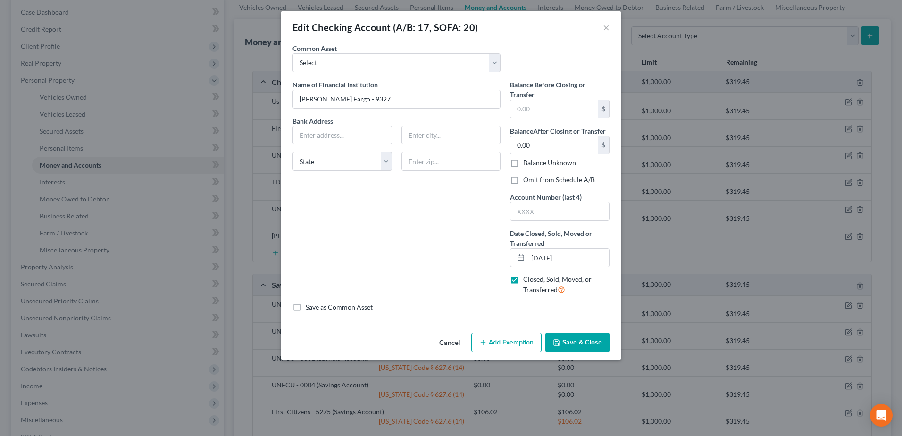
checkbox input "true"
click at [591, 335] on button "Save & Close" at bounding box center [577, 343] width 64 height 20
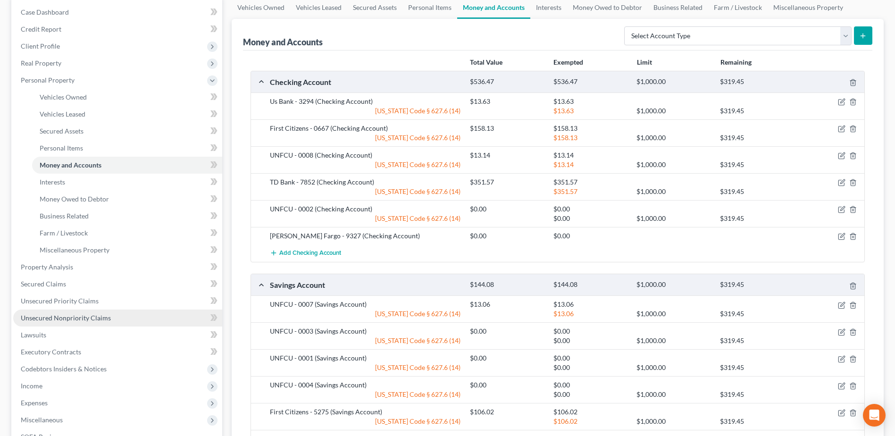
click at [75, 310] on link "Unsecured Nonpriority Claims" at bounding box center [117, 317] width 209 height 17
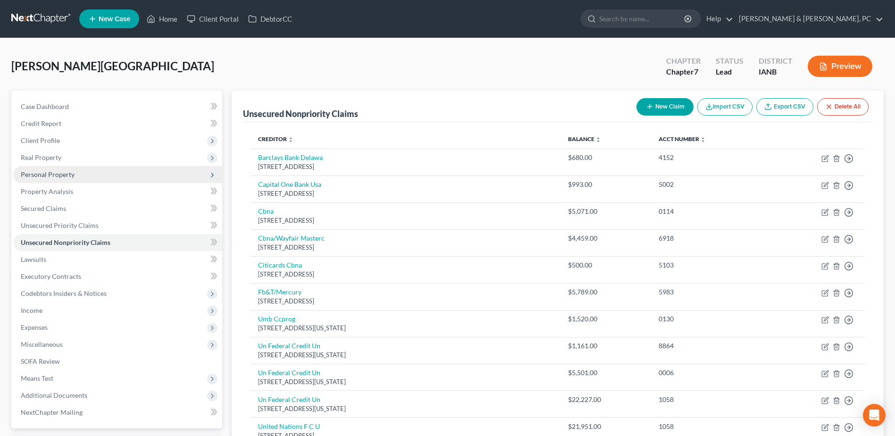
click at [52, 178] on span "Personal Property" at bounding box center [48, 174] width 54 height 8
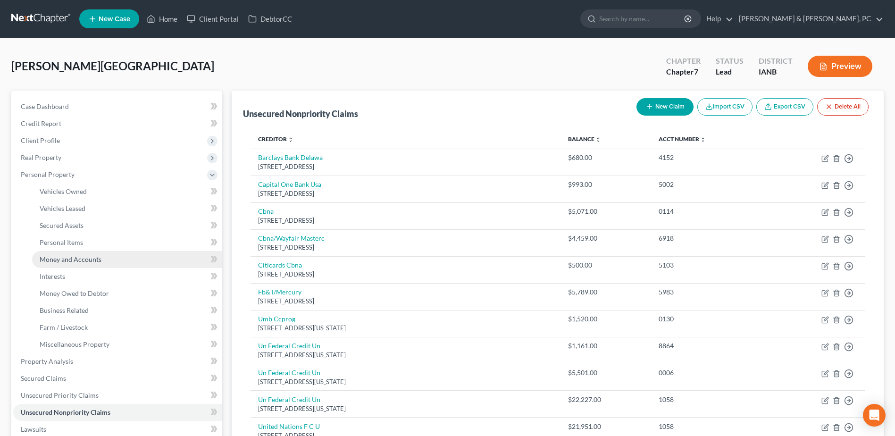
click at [79, 260] on span "Money and Accounts" at bounding box center [71, 259] width 62 height 8
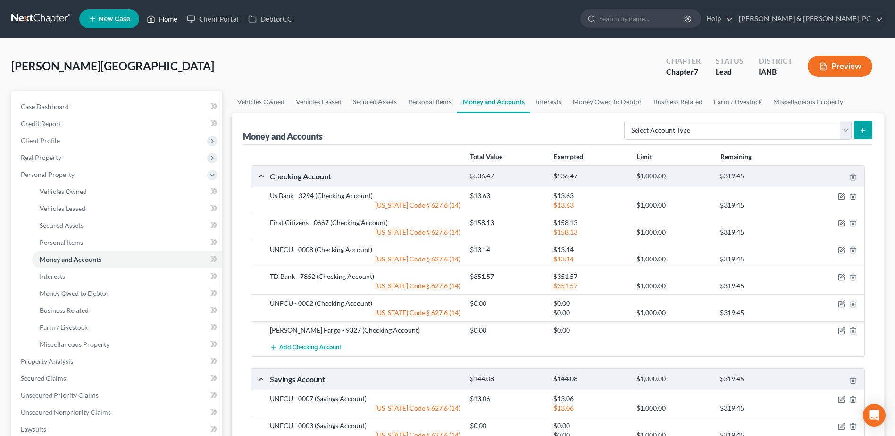
click at [168, 17] on link "Home" at bounding box center [162, 18] width 40 height 17
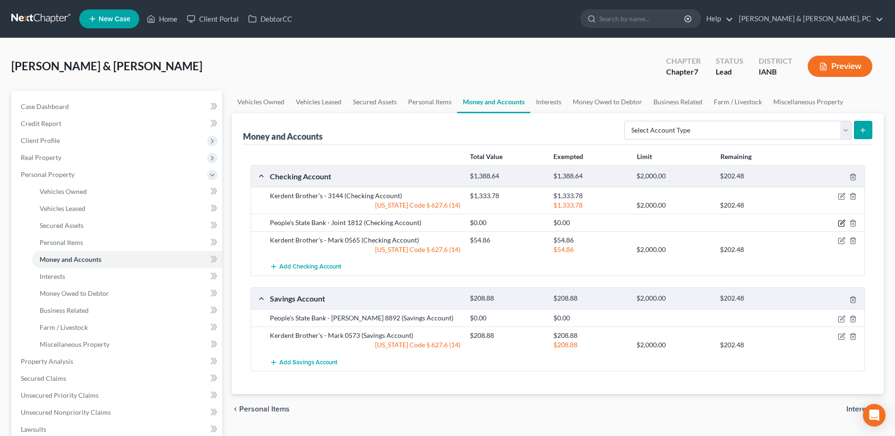
click at [840, 219] on icon "button" at bounding box center [842, 223] width 8 height 8
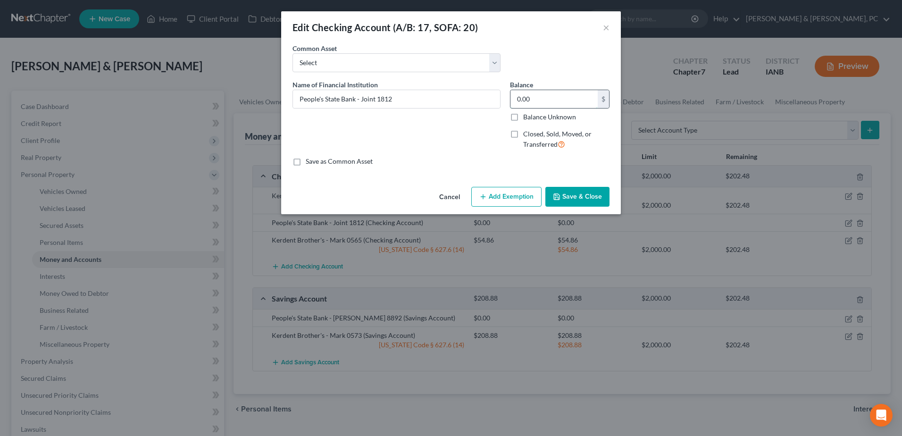
click at [563, 96] on input "0.00" at bounding box center [553, 99] width 87 height 18
type input "27.28"
click at [496, 197] on button "Add Exemption" at bounding box center [506, 197] width 70 height 20
select select "2"
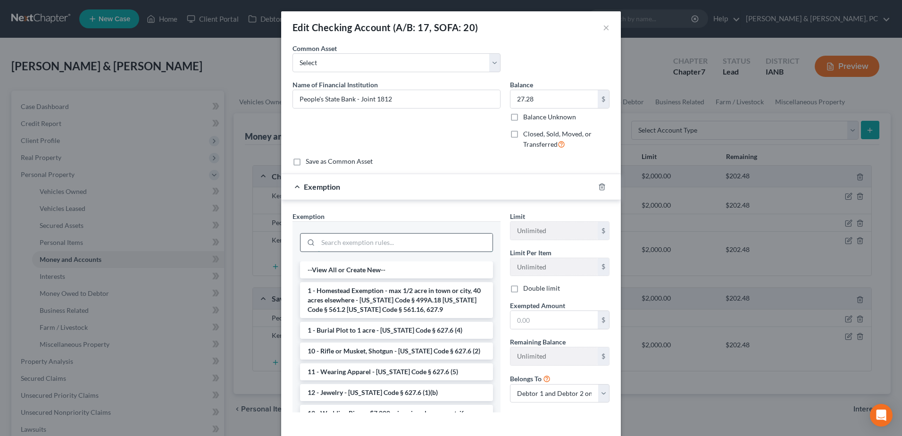
click at [413, 233] on input "search" at bounding box center [405, 242] width 175 height 18
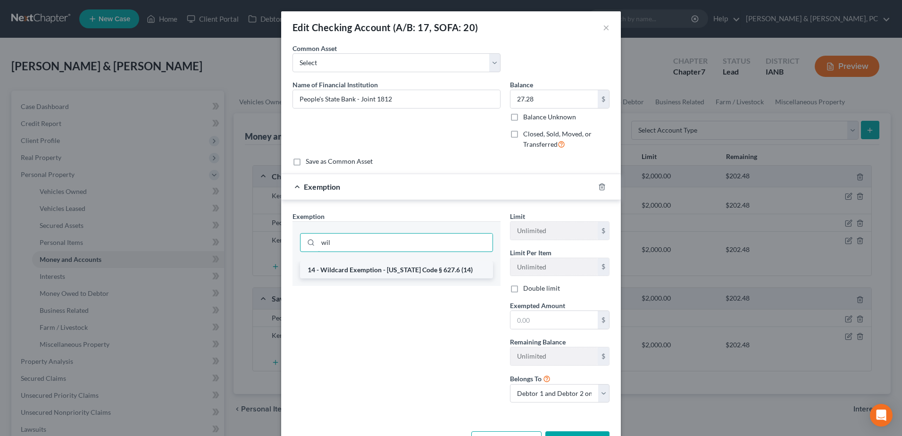
type input "wil"
click at [422, 272] on li "14 - Wildcard Exemption - [US_STATE] Code § 627.6 (14)" at bounding box center [396, 269] width 193 height 17
checkbox input "true"
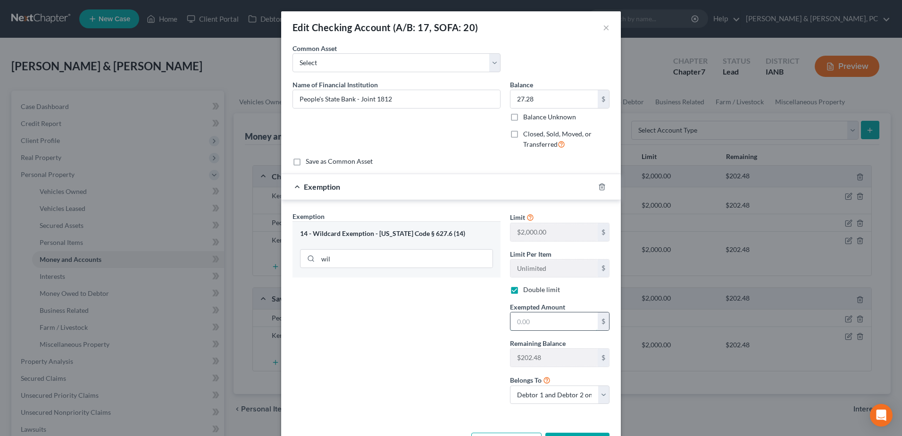
click at [535, 317] on input "text" at bounding box center [553, 321] width 87 height 18
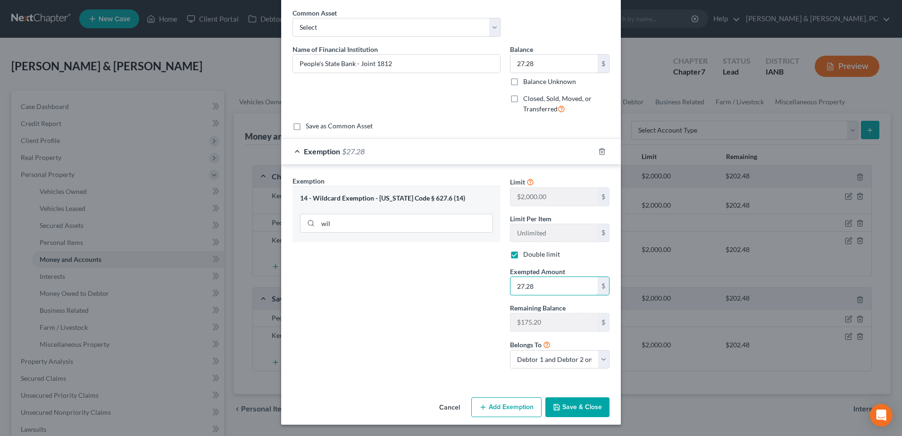
type input "27.28"
click at [593, 408] on button "Save & Close" at bounding box center [577, 407] width 64 height 20
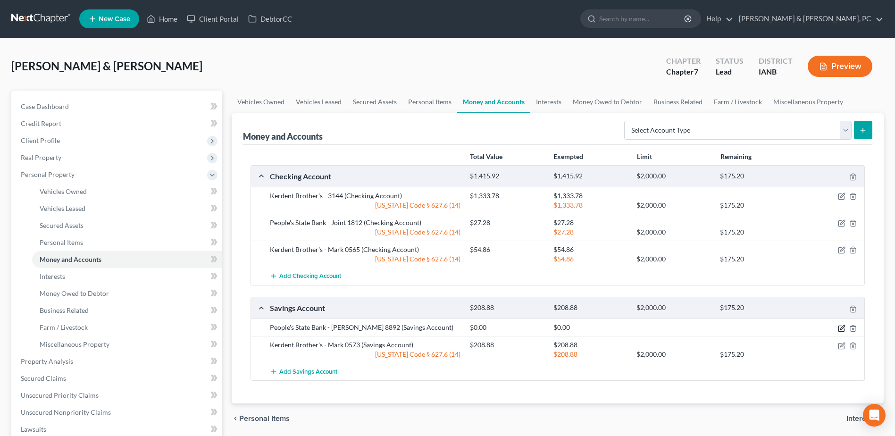
click at [842, 330] on icon "button" at bounding box center [842, 328] width 8 height 8
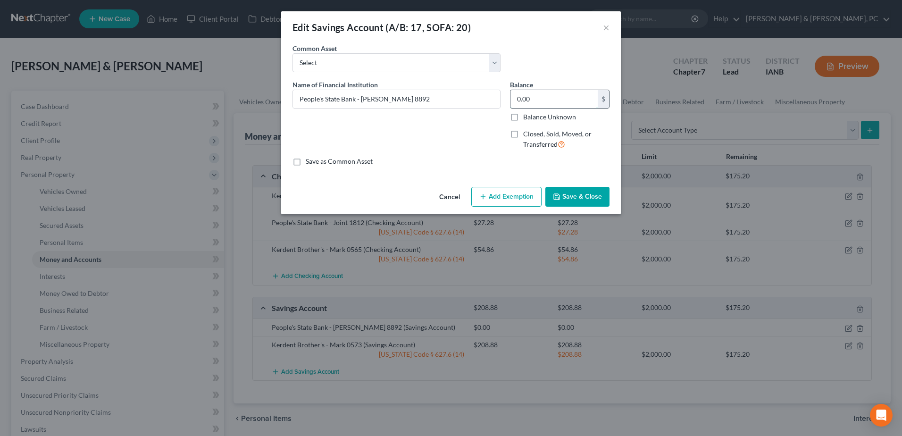
click at [556, 98] on input "0.00" at bounding box center [553, 99] width 87 height 18
type input "200.59"
click at [586, 190] on button "Save & Close" at bounding box center [577, 197] width 64 height 20
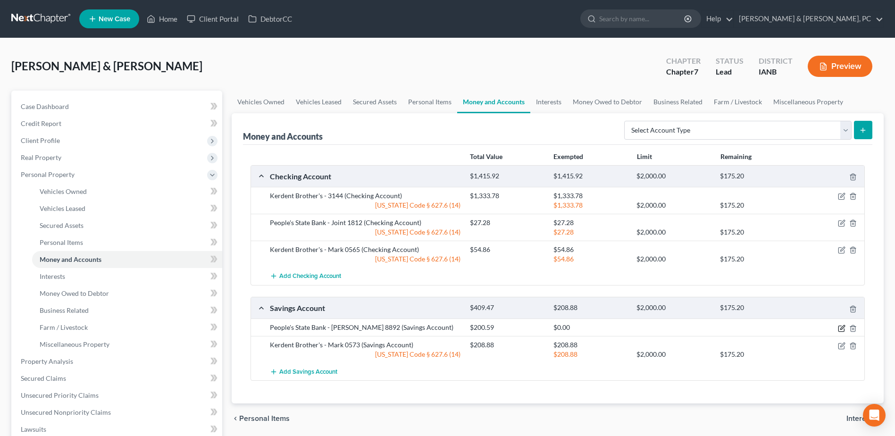
click at [842, 328] on icon "button" at bounding box center [842, 327] width 4 height 4
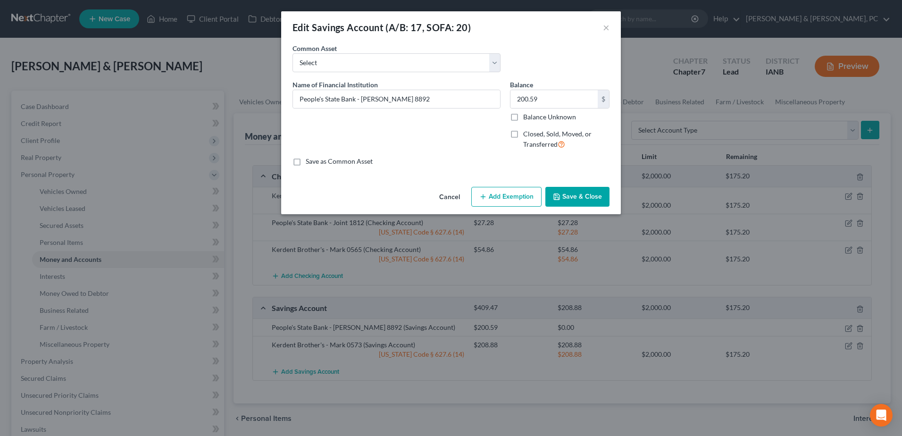
click at [507, 183] on div "An exemption set must first be selected from the Filing Information section. Co…" at bounding box center [451, 113] width 340 height 140
click at [507, 198] on button "Add Exemption" at bounding box center [506, 197] width 70 height 20
select select "2"
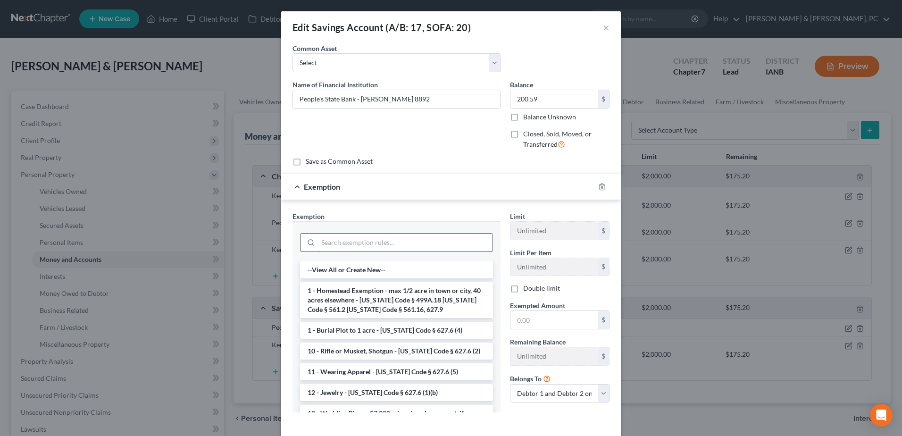
click at [358, 235] on input "search" at bounding box center [405, 242] width 175 height 18
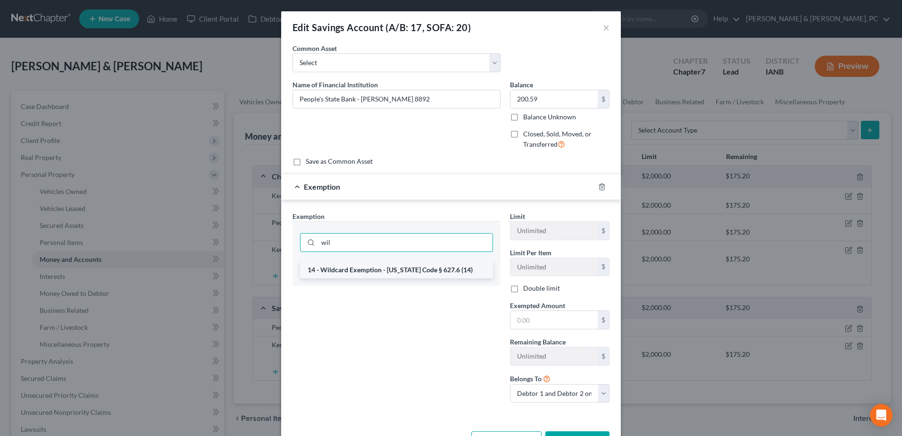
type input "wil"
click at [382, 268] on li "14 - Wildcard Exemption - [US_STATE] Code § 627.6 (14)" at bounding box center [396, 269] width 193 height 17
checkbox input "true"
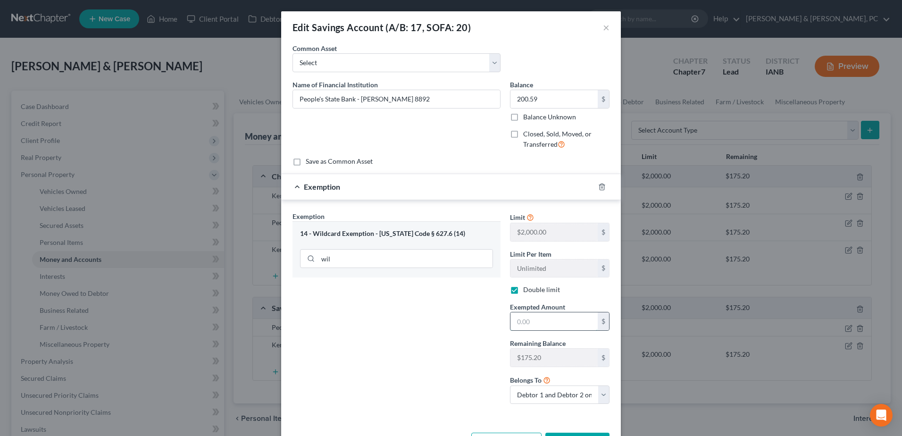
click at [552, 322] on input "text" at bounding box center [553, 321] width 87 height 18
type input "175.20"
click at [461, 338] on div "Exemption Set must be selected for CA. Exemption * 14 - Wildcard Exemption - [U…" at bounding box center [396, 311] width 217 height 200
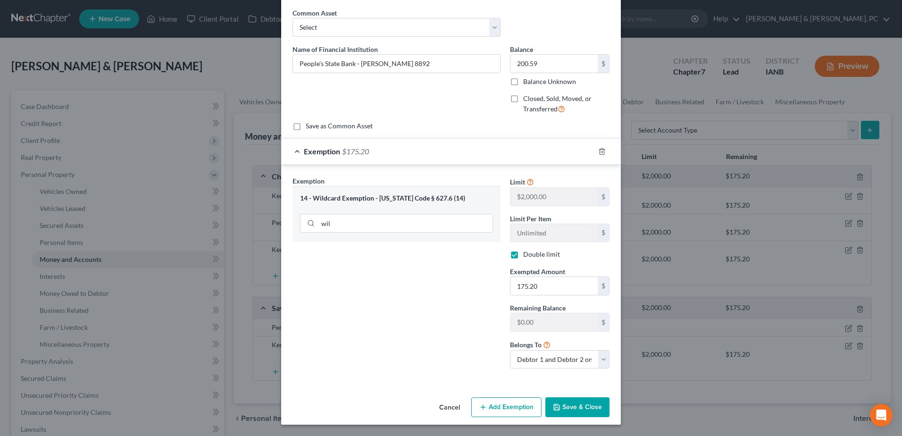
click at [567, 406] on button "Save & Close" at bounding box center [577, 407] width 64 height 20
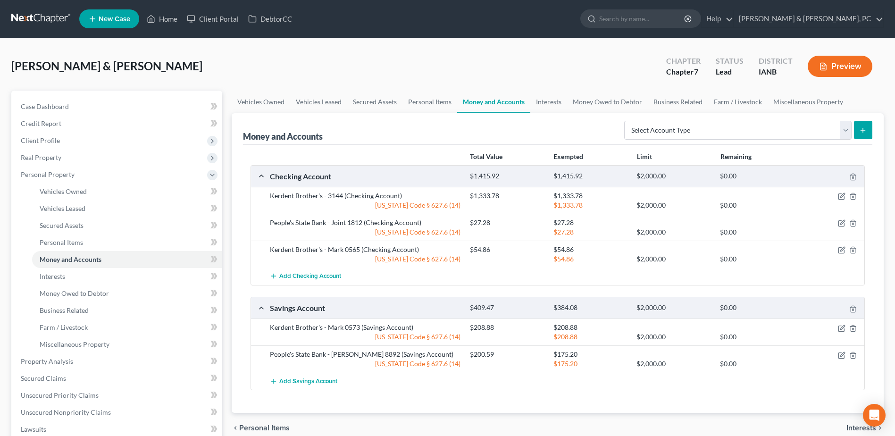
scroll to position [47, 0]
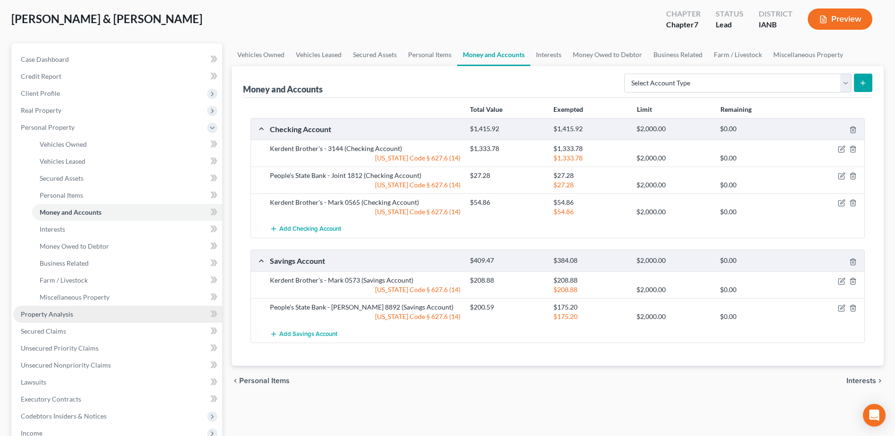
click at [91, 308] on link "Property Analysis" at bounding box center [117, 314] width 209 height 17
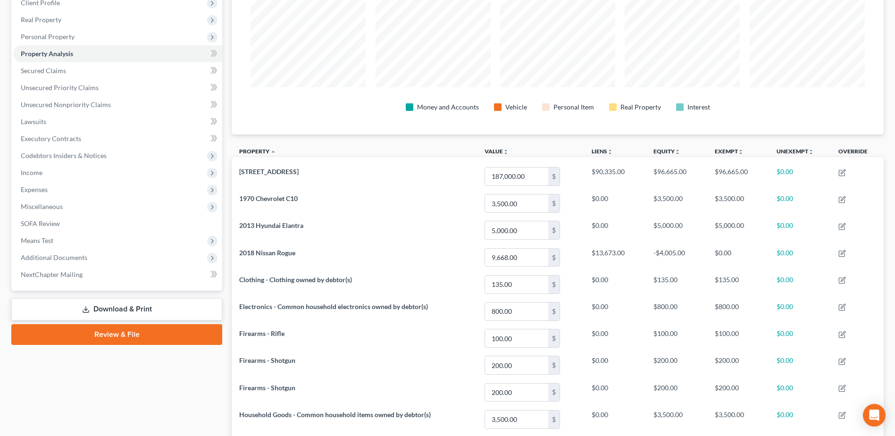
scroll to position [113, 0]
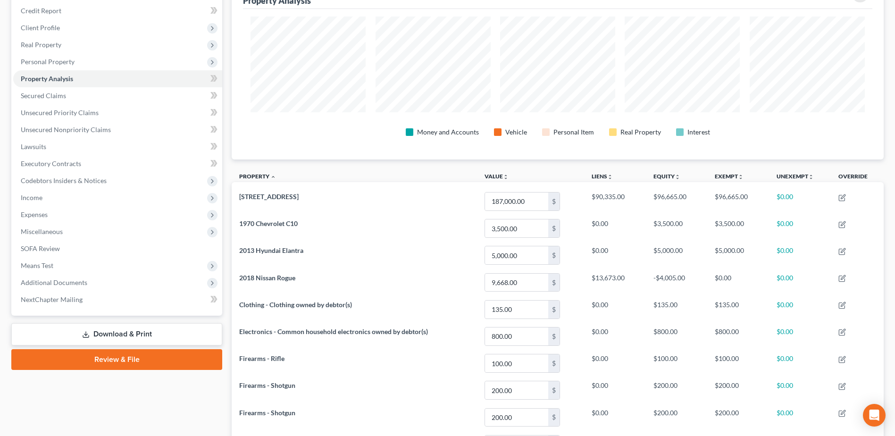
click at [133, 353] on link "Review & File" at bounding box center [116, 359] width 211 height 21
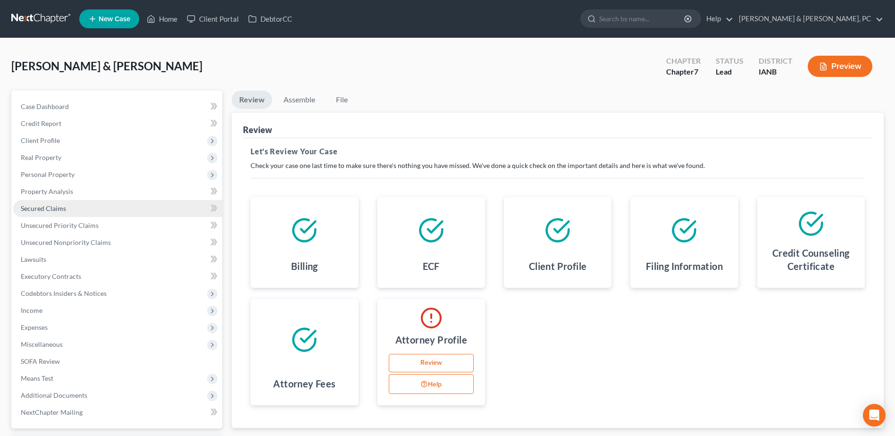
click at [53, 208] on span "Secured Claims" at bounding box center [43, 208] width 45 height 8
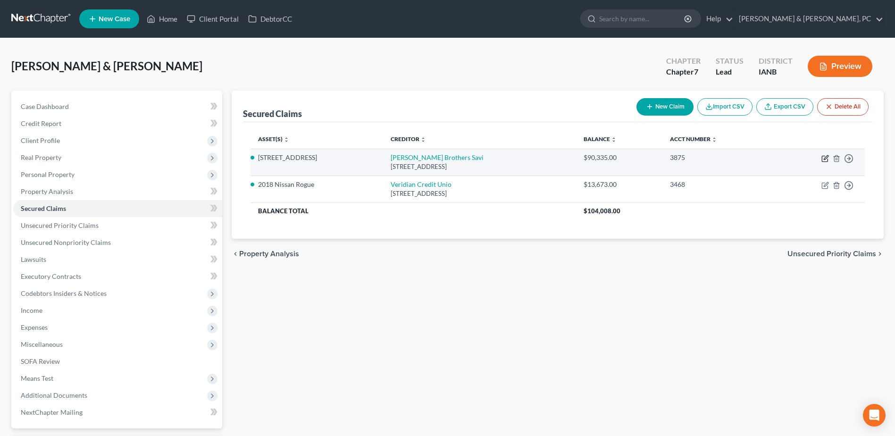
click at [826, 157] on icon "button" at bounding box center [825, 159] width 8 height 8
select select "16"
select select "3"
select select "2"
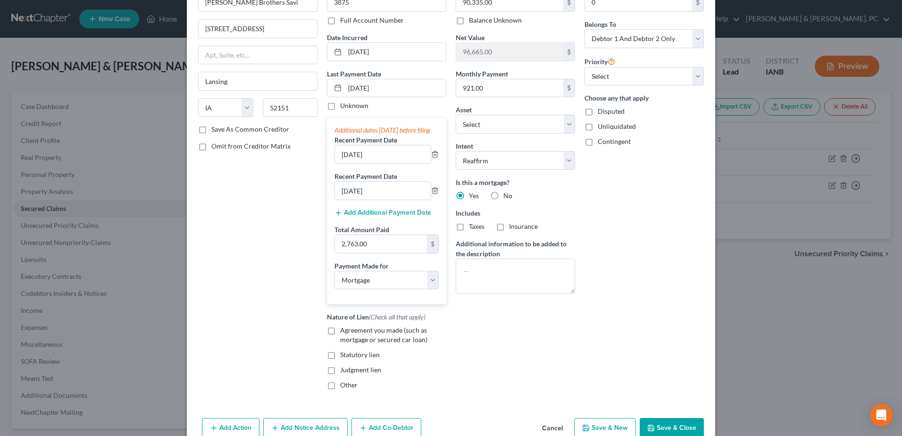
scroll to position [118, 0]
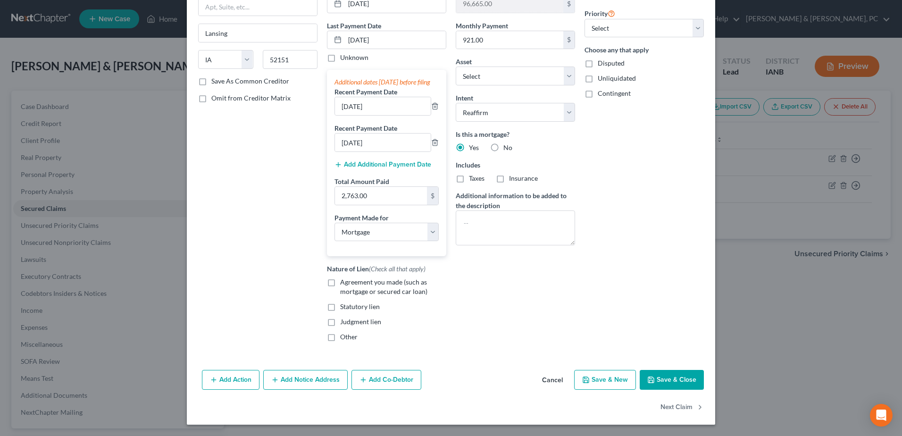
click at [685, 381] on button "Save & Close" at bounding box center [672, 380] width 64 height 20
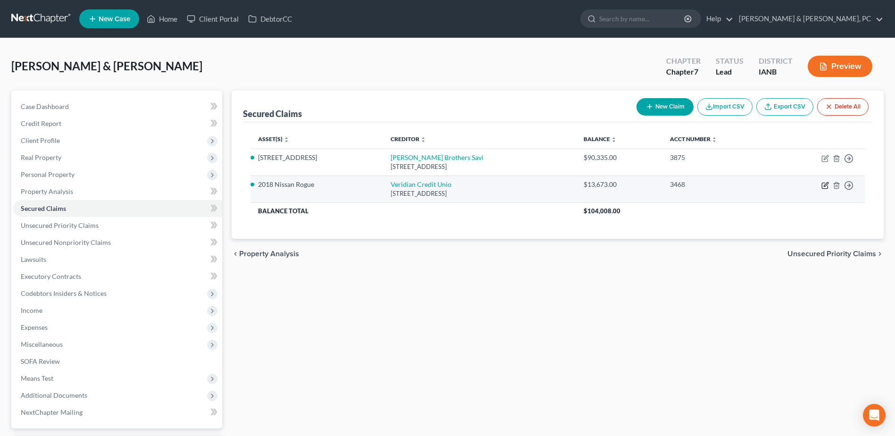
click at [823, 187] on icon "button" at bounding box center [825, 186] width 8 height 8
select select "16"
select select "0"
select select "4"
select select "2"
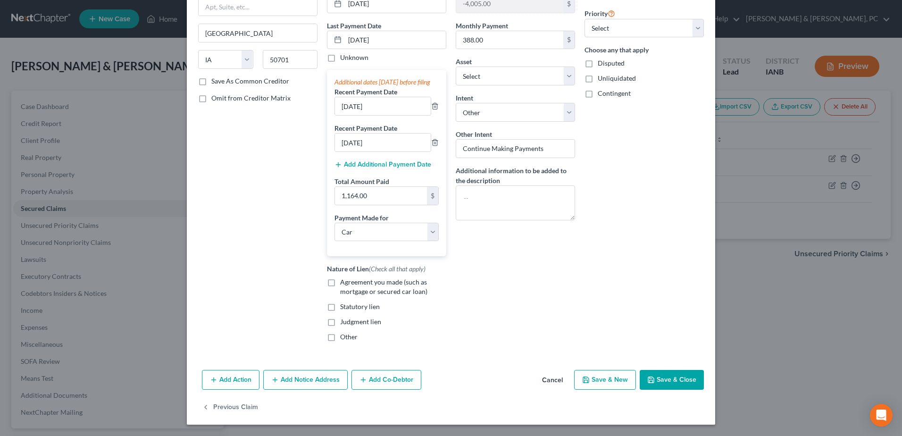
click at [673, 369] on div "Add Action Add Notice Address Add Co-Debtor Cancel Save & New Save & Close" at bounding box center [451, 381] width 528 height 31
click at [673, 370] on button "Save & Close" at bounding box center [672, 380] width 64 height 20
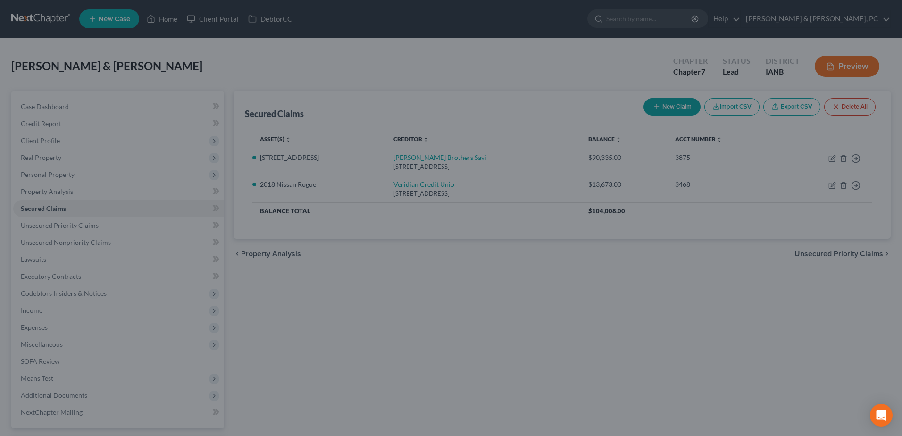
select select "3"
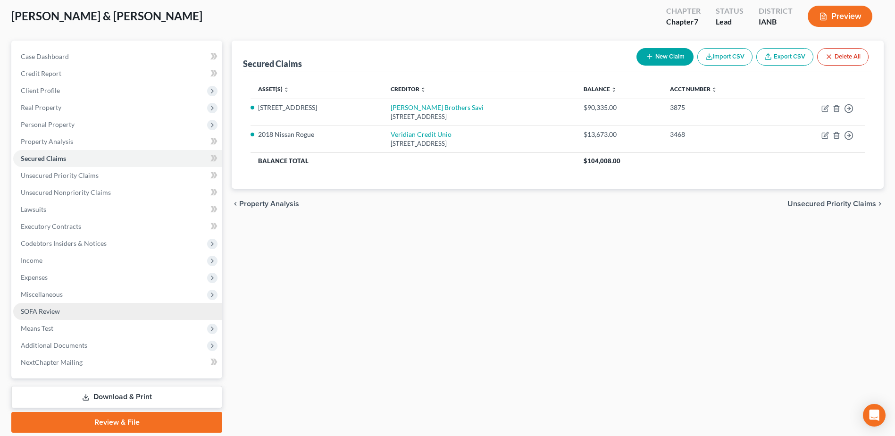
scroll to position [83, 0]
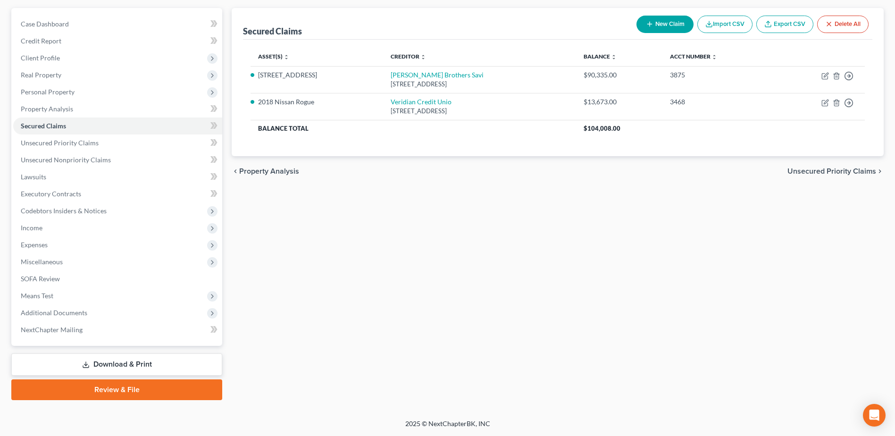
click at [145, 367] on link "Download & Print" at bounding box center [116, 364] width 211 height 22
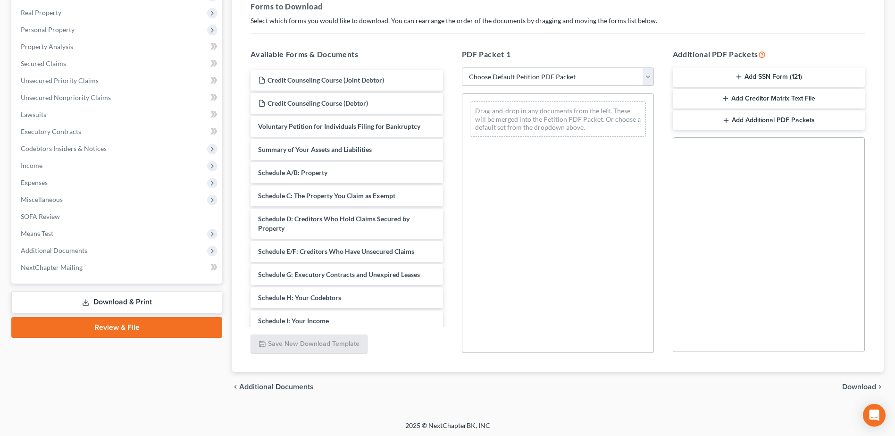
scroll to position [147, 0]
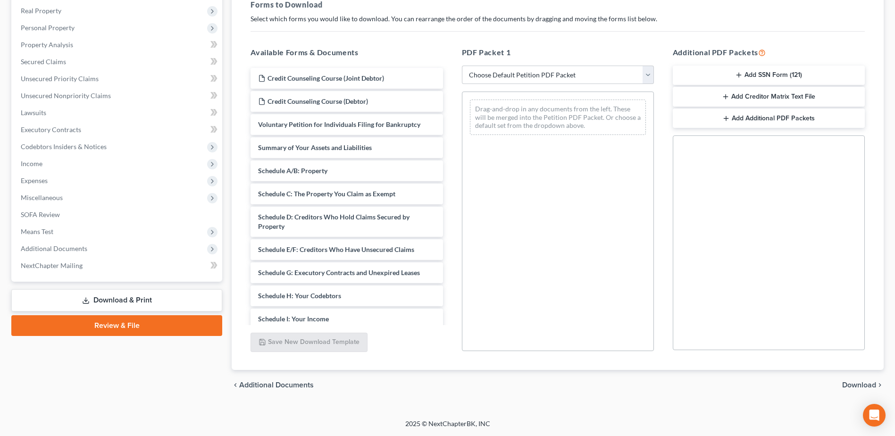
click at [128, 336] on div "Case Dashboard Payments Invoices Payments Payments Credit Report Client Profile" at bounding box center [117, 172] width 220 height 457
click at [134, 331] on link "Review & File" at bounding box center [116, 325] width 211 height 21
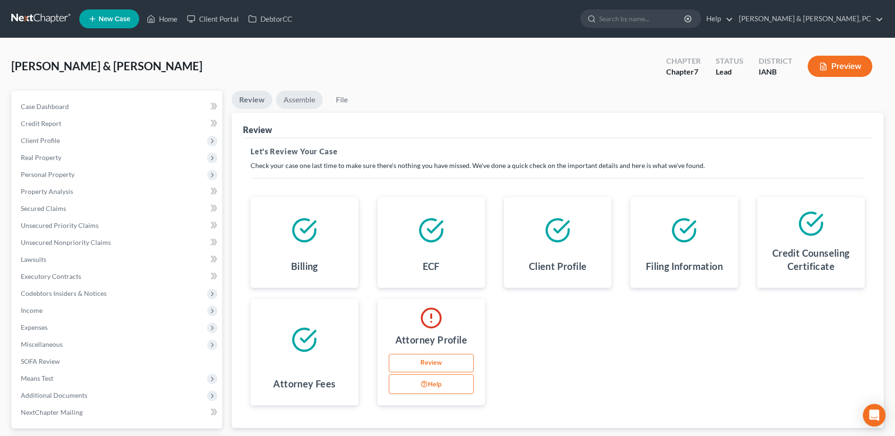
click at [314, 96] on link "Assemble" at bounding box center [299, 100] width 47 height 18
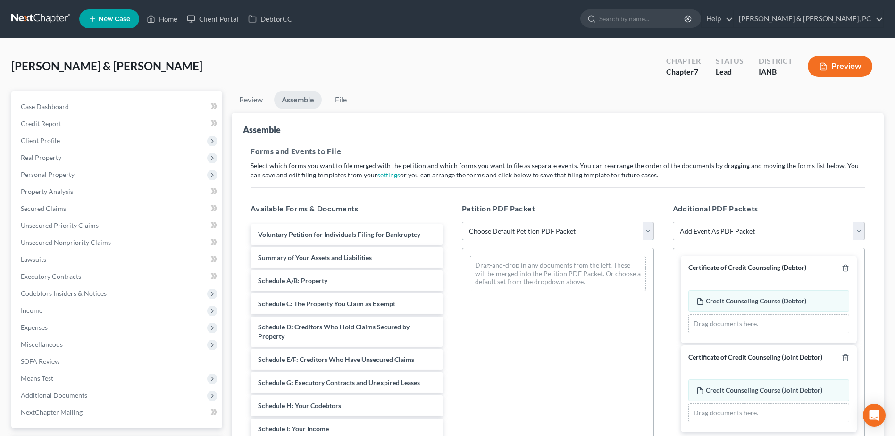
click at [554, 232] on select "Choose Default Petition PDF Packet Complete Bankruptcy Petition (all forms and …" at bounding box center [558, 231] width 192 height 19
select select "0"
click at [462, 222] on select "Choose Default Petition PDF Packet Complete Bankruptcy Petition (all forms and …" at bounding box center [558, 231] width 192 height 19
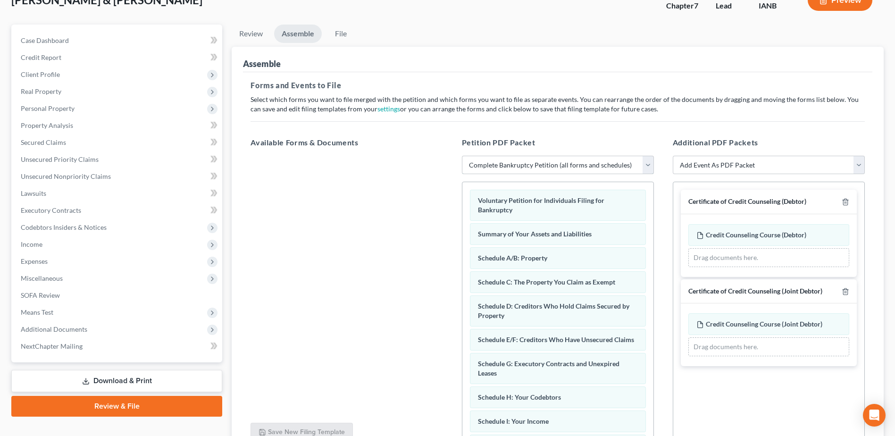
scroll to position [156, 0]
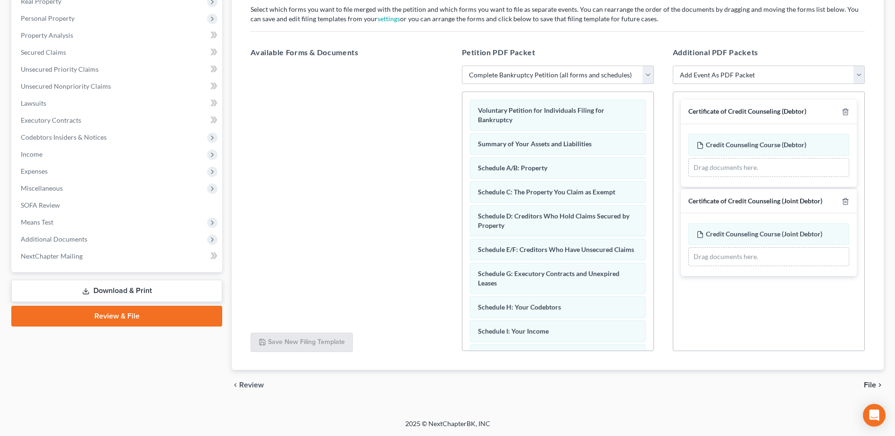
click at [863, 376] on div "chevron_left Review File chevron_right" at bounding box center [558, 385] width 652 height 30
click at [866, 381] on span "File" at bounding box center [870, 385] width 12 height 8
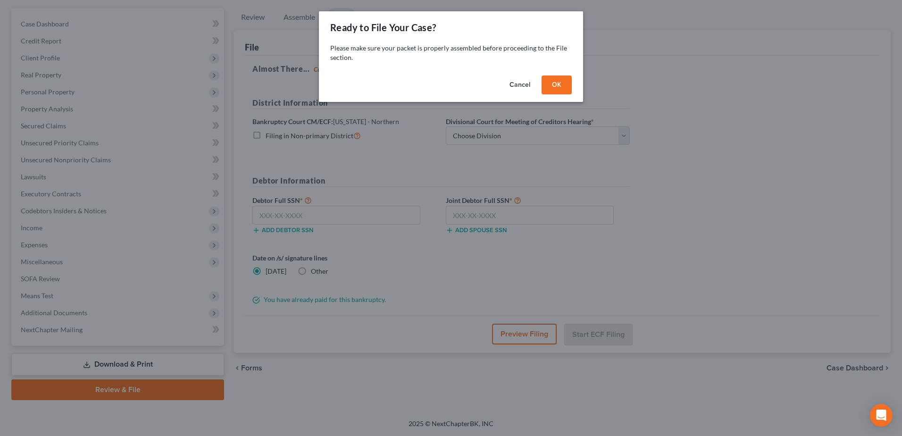
click at [549, 81] on button "OK" at bounding box center [556, 84] width 30 height 19
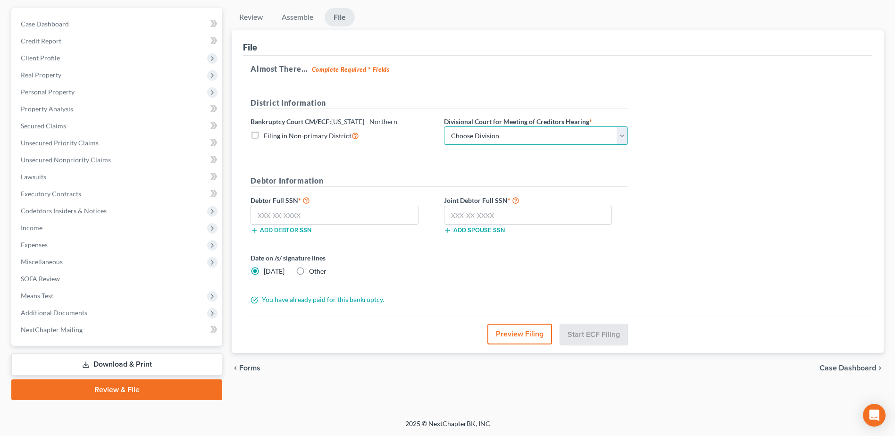
drag, startPoint x: 498, startPoint y: 136, endPoint x: 496, endPoint y: 146, distance: 10.6
click at [498, 136] on select "Choose Division [GEOGRAPHIC_DATA] [GEOGRAPHIC_DATA] [GEOGRAPHIC_DATA] [GEOGRAPH…" at bounding box center [536, 135] width 184 height 19
select select "1"
click at [444, 126] on select "Choose Division [GEOGRAPHIC_DATA] [GEOGRAPHIC_DATA] [GEOGRAPHIC_DATA] [GEOGRAPH…" at bounding box center [536, 135] width 184 height 19
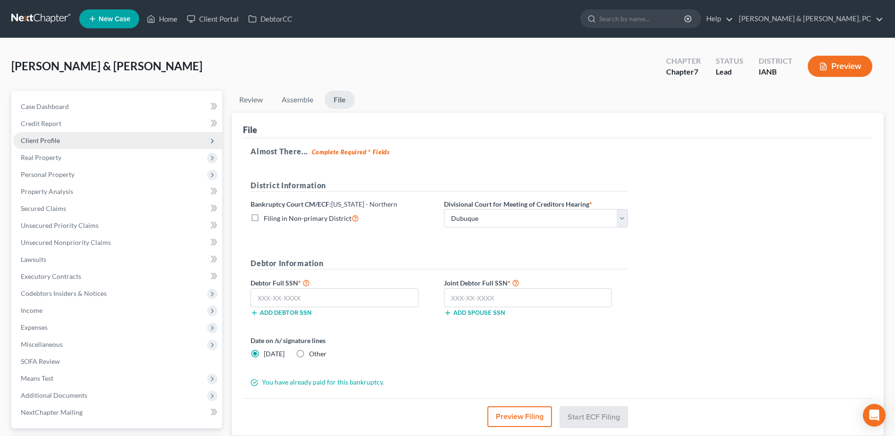
click at [55, 139] on span "Client Profile" at bounding box center [40, 140] width 39 height 8
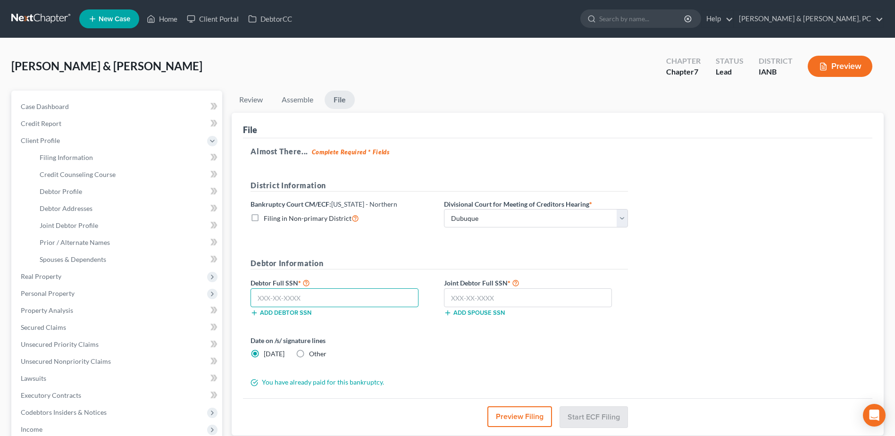
click at [312, 298] on input "text" at bounding box center [334, 297] width 168 height 19
paste input "484-86-4749"
type input "484-86-4749"
click at [474, 300] on input "text" at bounding box center [528, 297] width 168 height 19
paste input "395-88-5820"
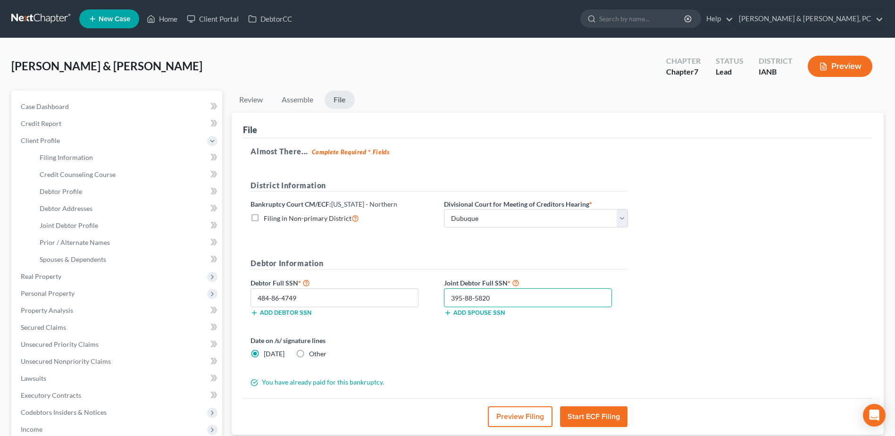
scroll to position [47, 0]
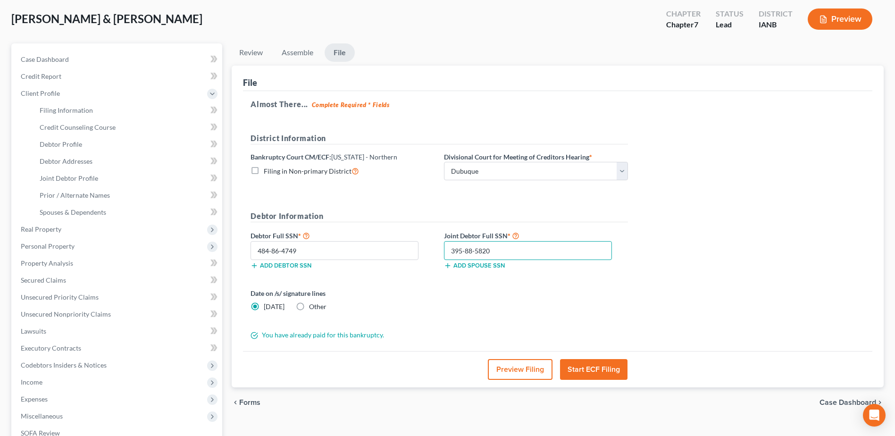
type input "395-88-5820"
click at [599, 367] on button "Start ECF Filing" at bounding box center [593, 369] width 67 height 21
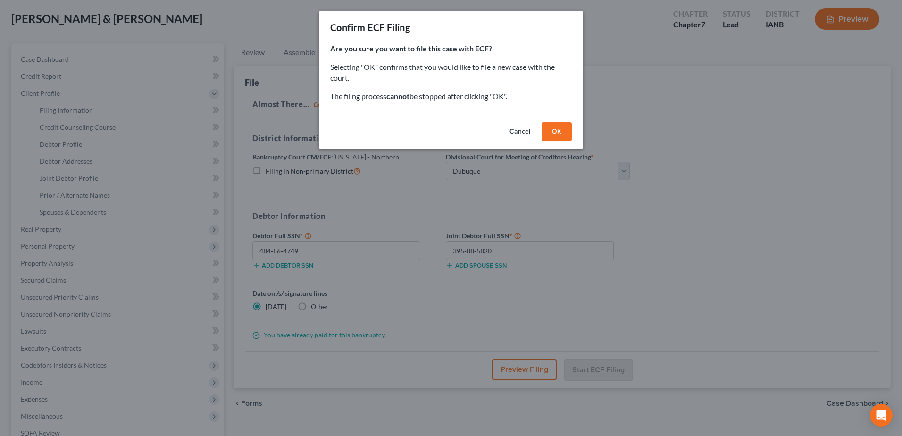
click at [543, 124] on button "OK" at bounding box center [556, 131] width 30 height 19
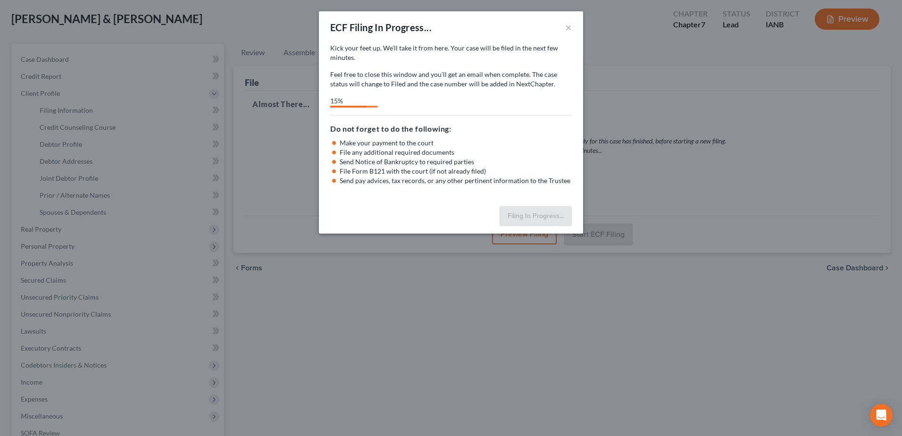
select select "1"
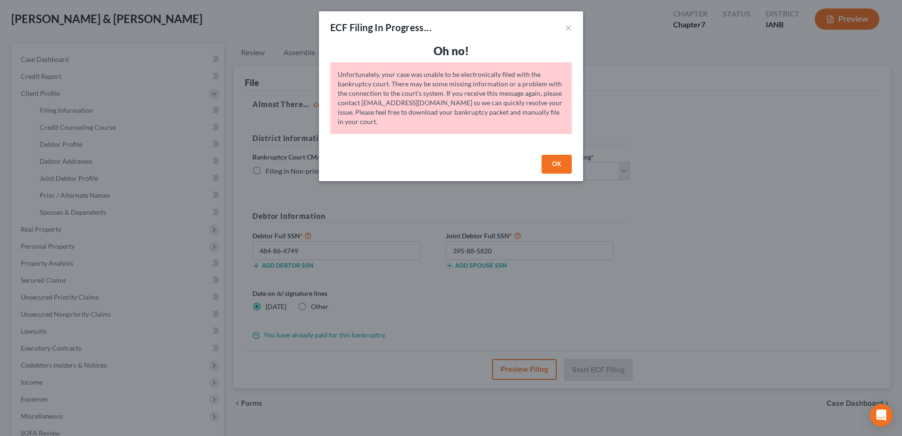
click at [561, 164] on button "OK" at bounding box center [556, 164] width 30 height 19
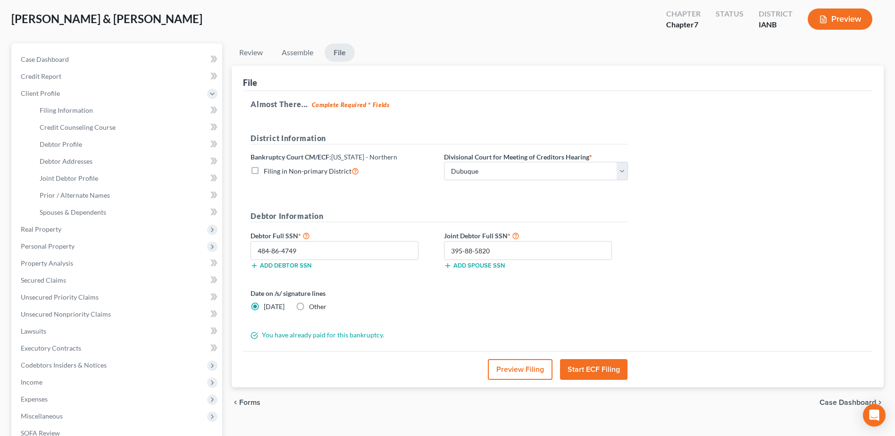
click at [605, 370] on button "Start ECF Filing" at bounding box center [593, 369] width 67 height 21
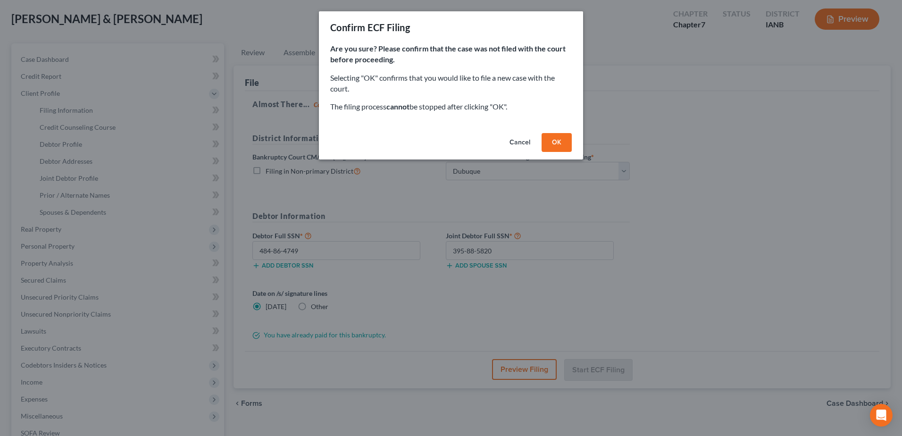
click at [548, 143] on button "OK" at bounding box center [556, 142] width 30 height 19
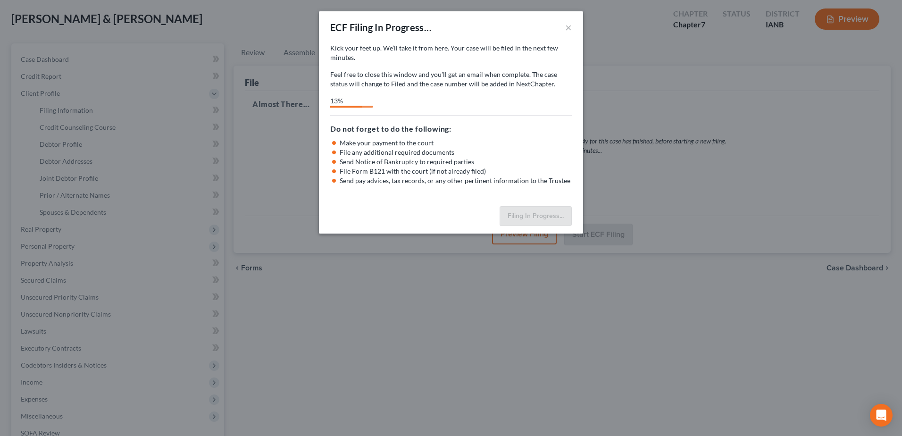
select select "1"
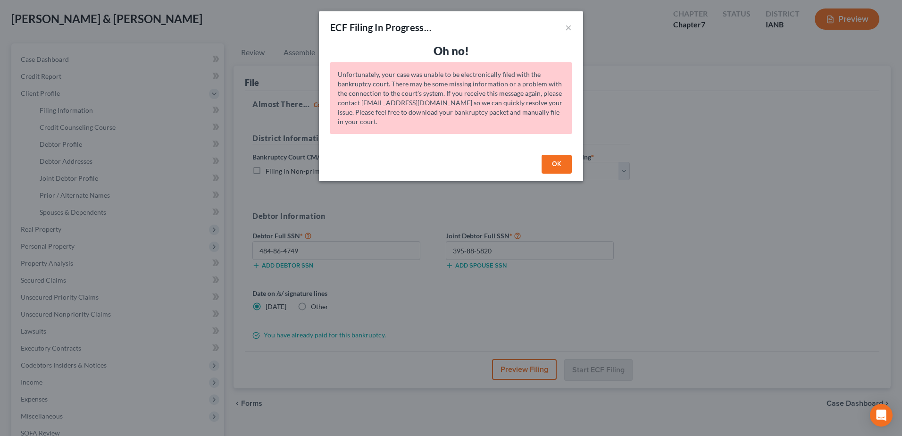
click at [550, 166] on button "OK" at bounding box center [556, 164] width 30 height 19
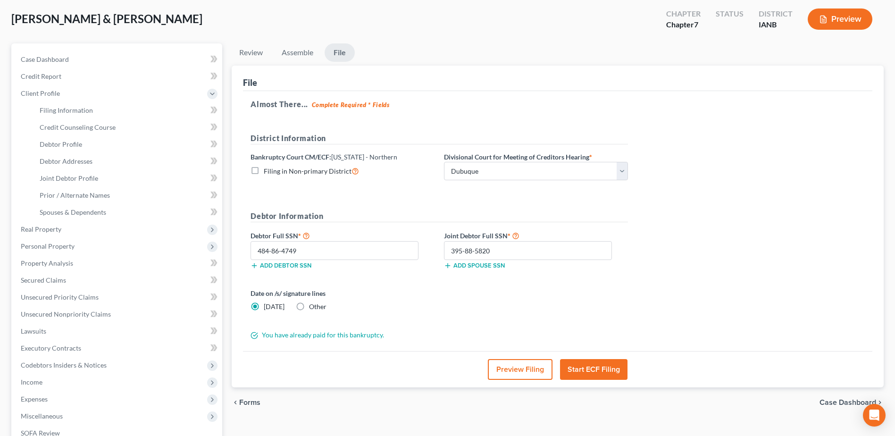
click at [595, 371] on button "Start ECF Filing" at bounding box center [593, 369] width 67 height 21
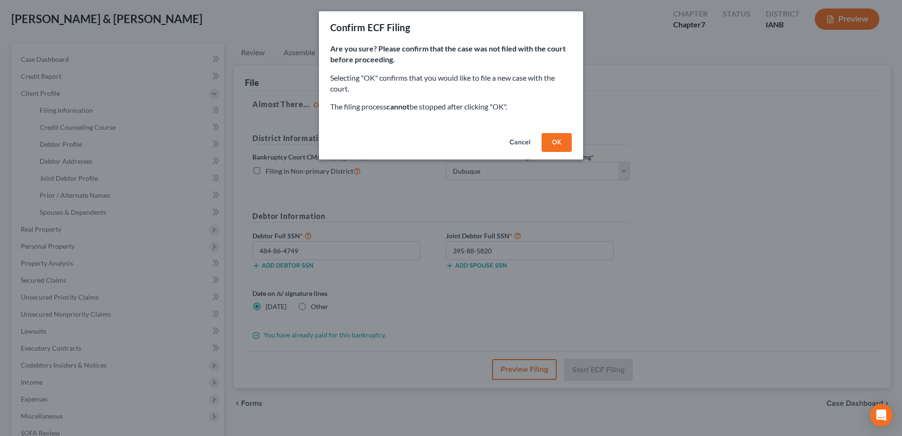
click at [558, 150] on button "OK" at bounding box center [556, 142] width 30 height 19
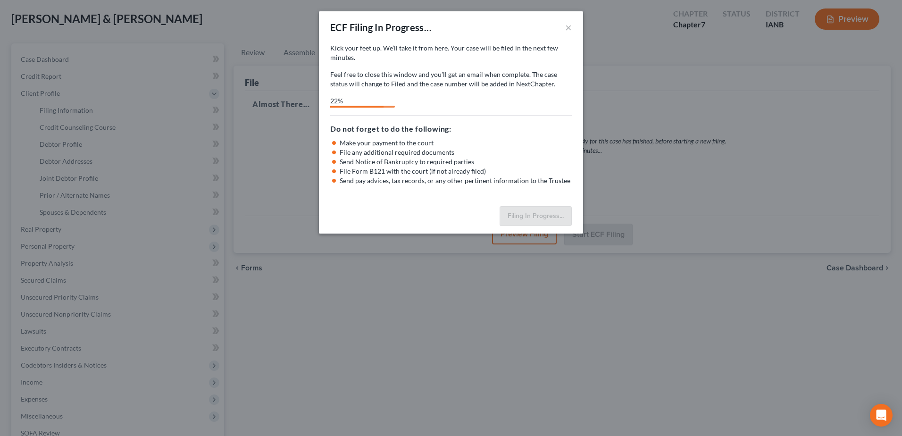
select select "1"
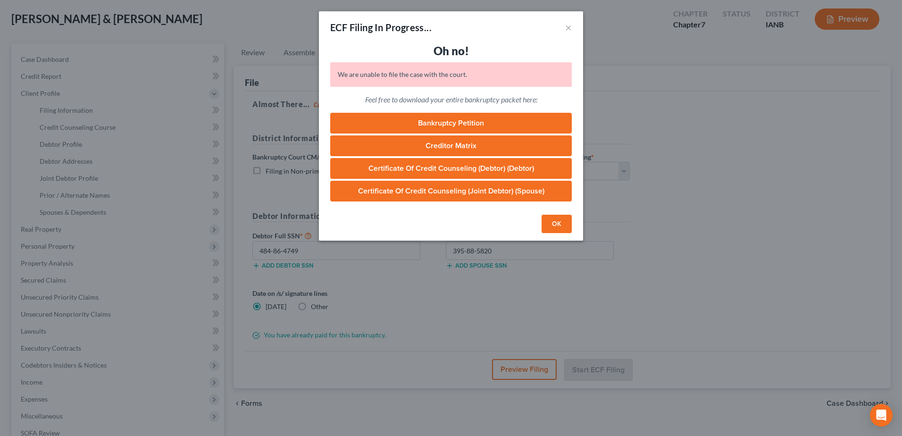
click at [571, 221] on button "OK" at bounding box center [556, 224] width 30 height 19
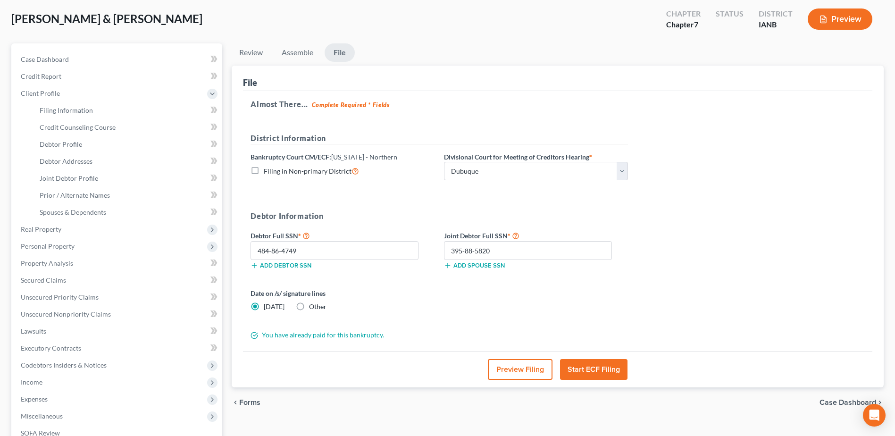
click at [599, 369] on button "Start ECF Filing" at bounding box center [593, 369] width 67 height 21
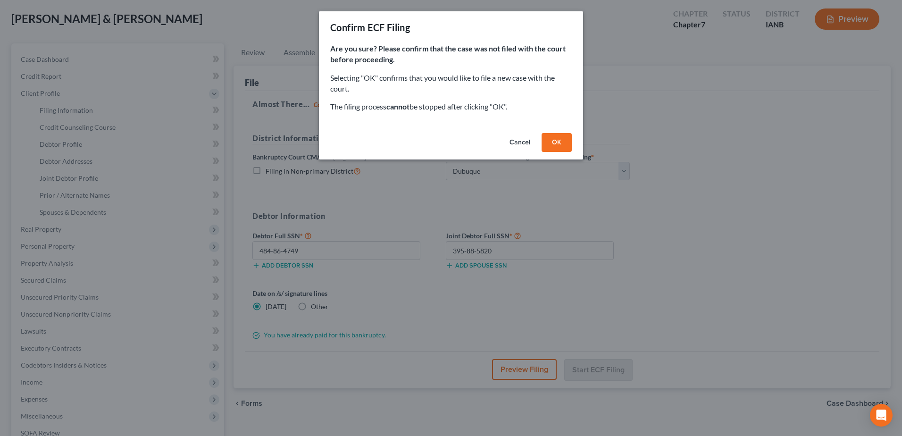
click at [562, 131] on div "Cancel OK" at bounding box center [451, 144] width 264 height 30
click at [564, 141] on button "OK" at bounding box center [556, 142] width 30 height 19
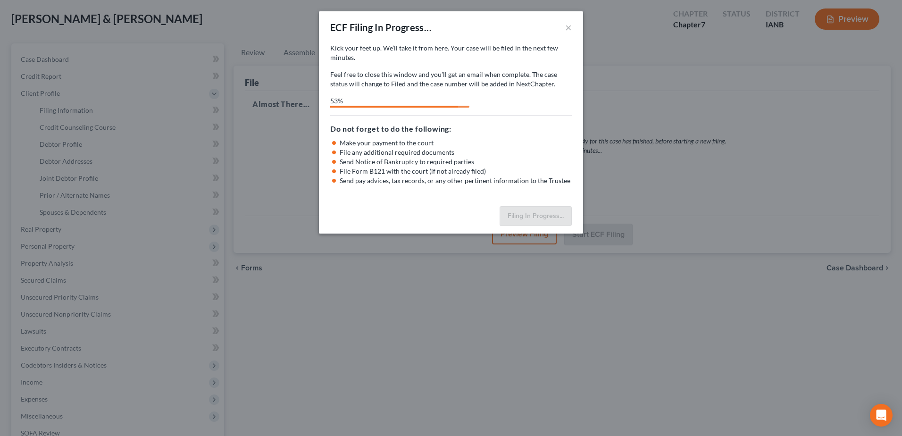
select select "1"
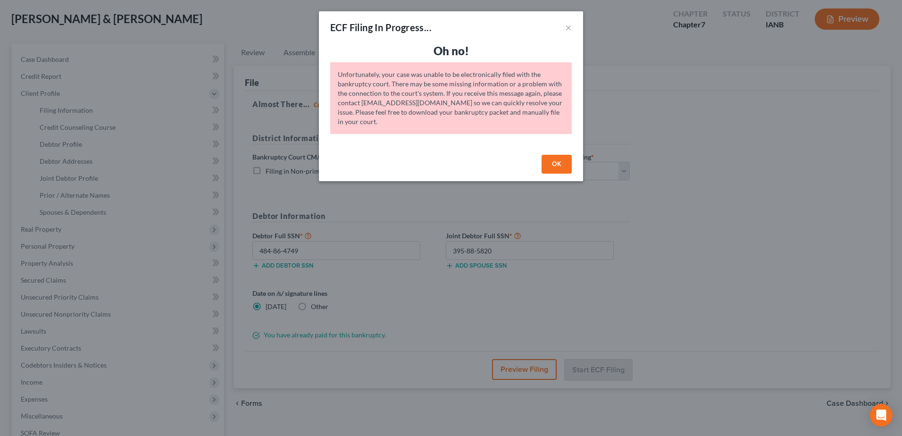
click at [550, 163] on button "OK" at bounding box center [556, 164] width 30 height 19
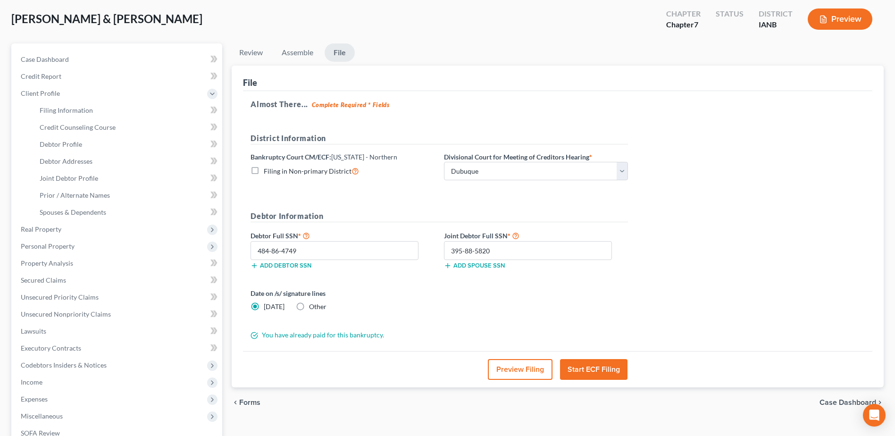
click at [595, 366] on button "Start ECF Filing" at bounding box center [593, 369] width 67 height 21
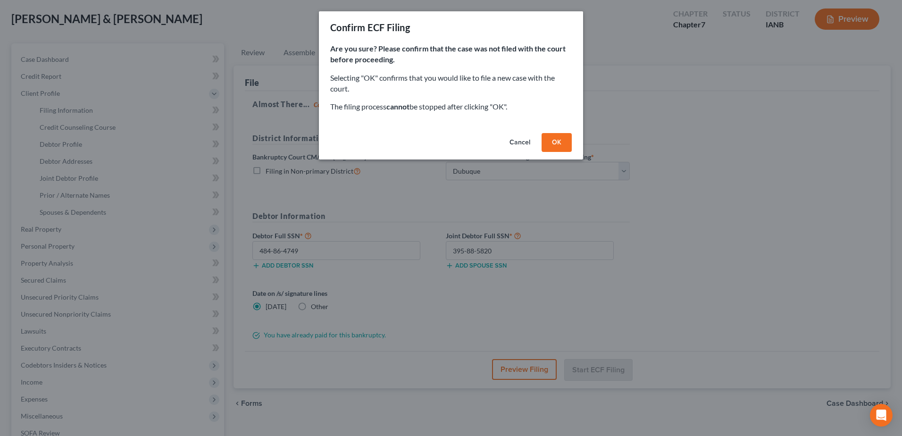
click at [564, 145] on button "OK" at bounding box center [556, 142] width 30 height 19
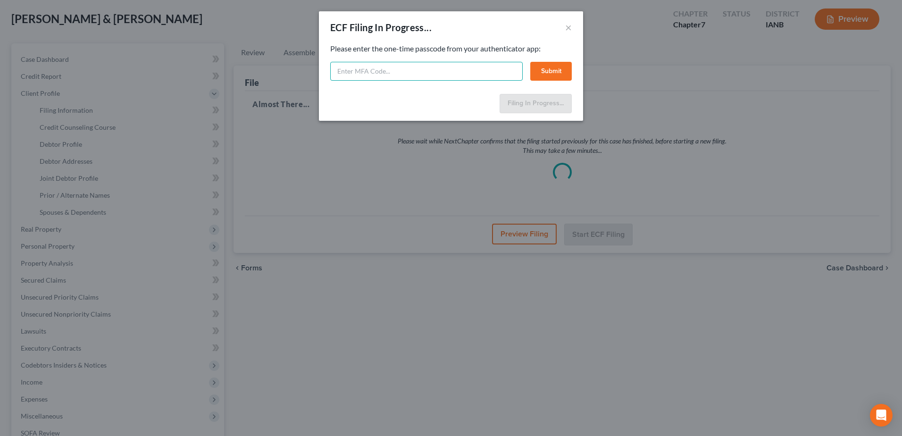
click at [448, 72] on input "text" at bounding box center [426, 71] width 192 height 19
type input "113523"
click at [557, 75] on button "Submit" at bounding box center [551, 71] width 42 height 19
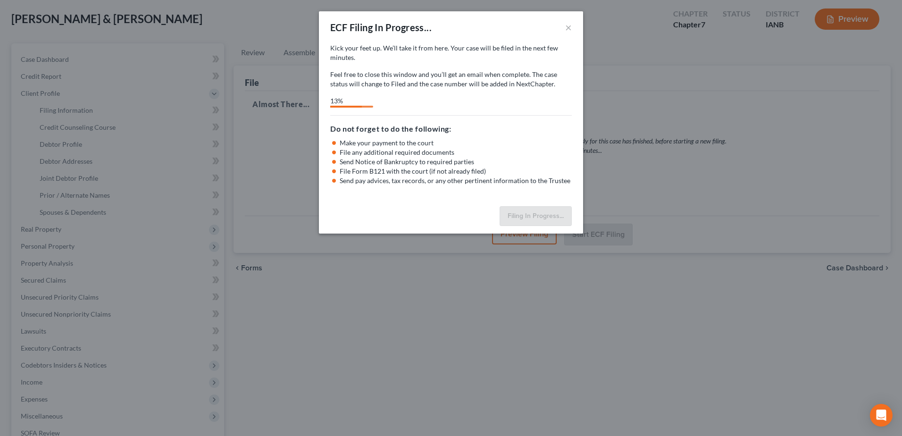
select select "1"
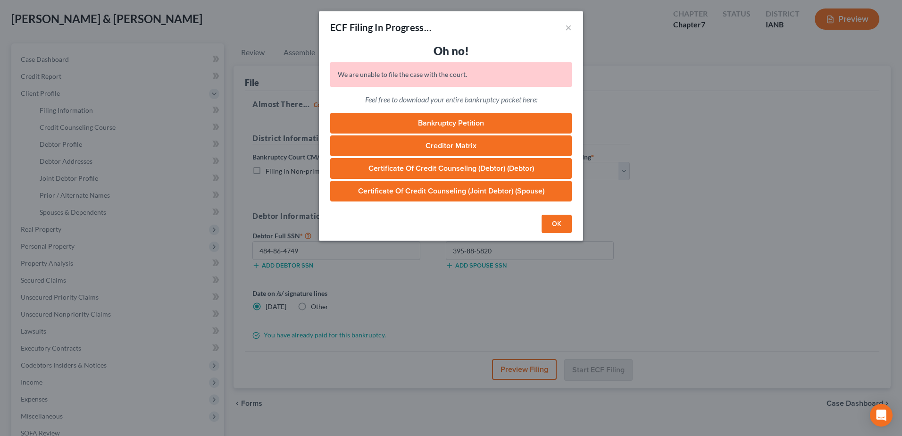
click at [497, 122] on link "Bankruptcy Petition" at bounding box center [450, 123] width 241 height 21
click at [554, 219] on button "OK" at bounding box center [556, 224] width 30 height 19
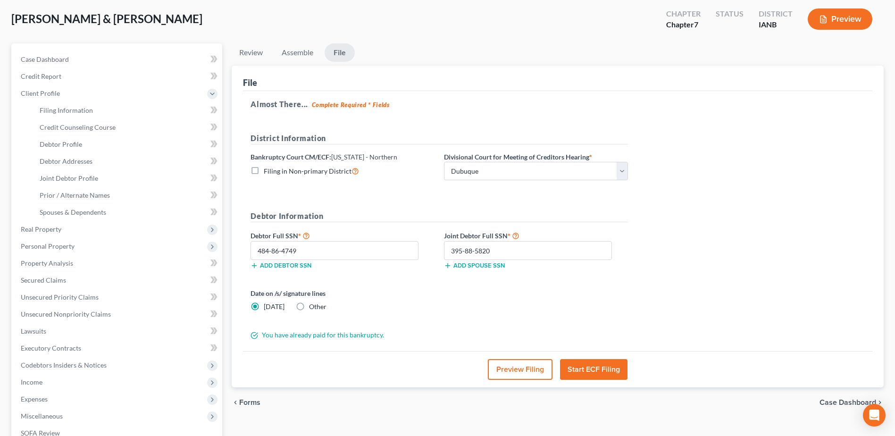
click at [584, 366] on button "Start ECF Filing" at bounding box center [593, 369] width 67 height 21
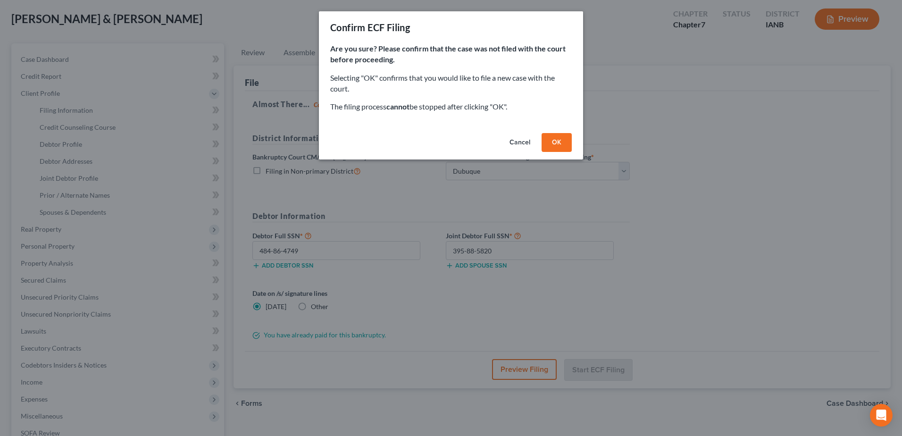
click at [567, 142] on button "OK" at bounding box center [556, 142] width 30 height 19
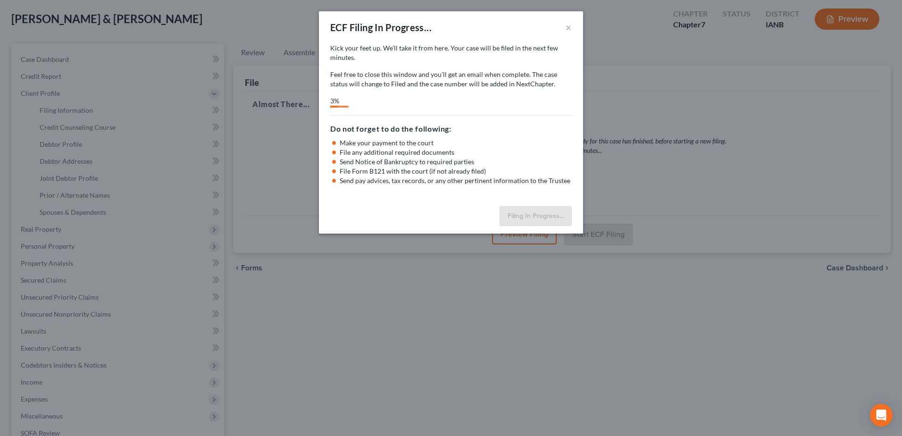
click at [480, 97] on div "3%" at bounding box center [450, 101] width 241 height 11
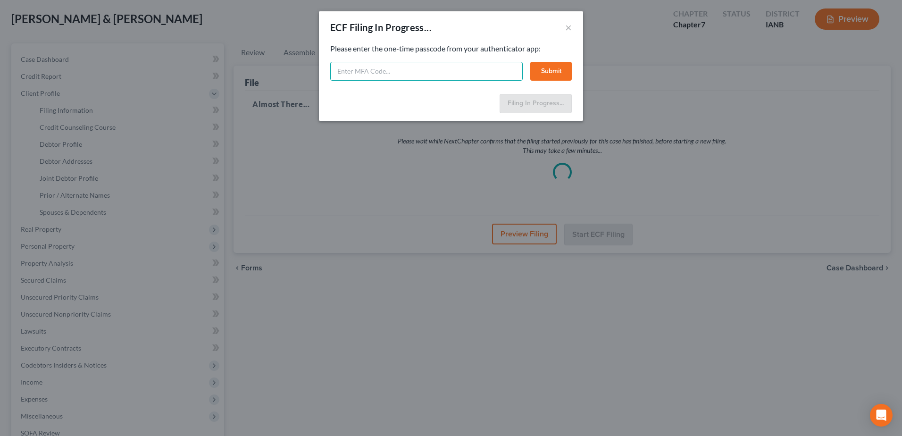
click at [383, 68] on input "text" at bounding box center [426, 71] width 192 height 19
type input "039583"
click at [562, 68] on button "Submit" at bounding box center [551, 71] width 42 height 19
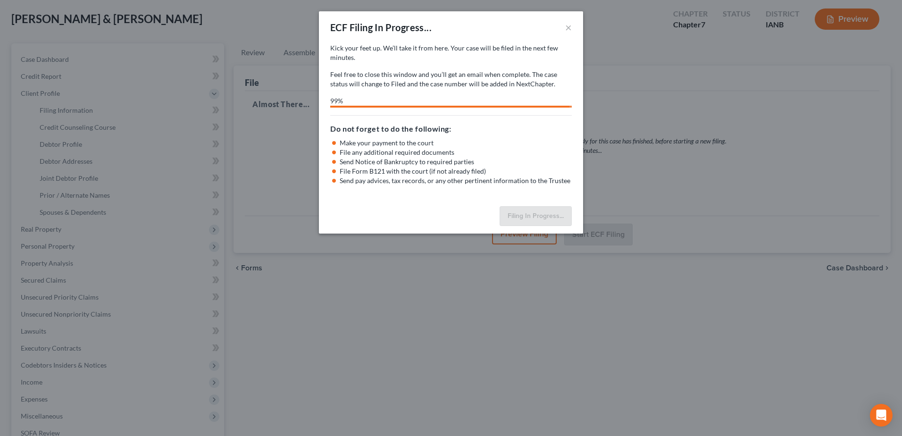
click at [424, 313] on div "ECF Filing In Progress... × Kick your feet up. We’ll take it from here. Your ca…" at bounding box center [451, 218] width 902 height 436
select select "1"
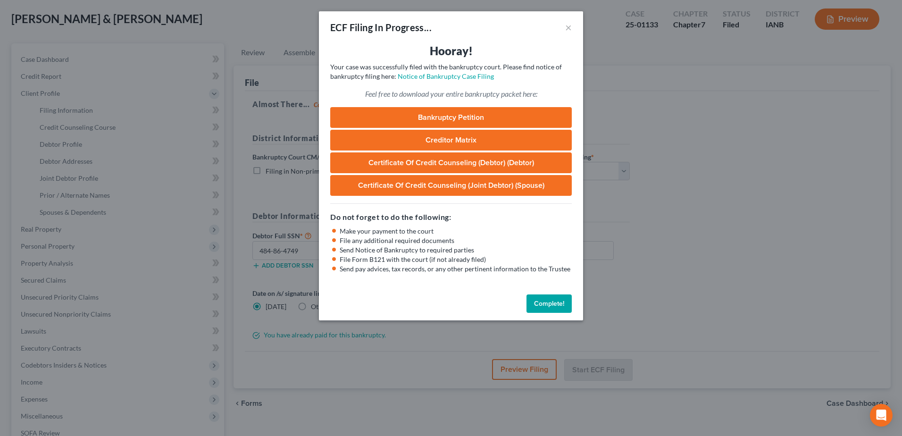
click at [423, 122] on link "Bankruptcy Petition" at bounding box center [450, 117] width 241 height 21
click at [541, 303] on button "Complete!" at bounding box center [548, 303] width 45 height 19
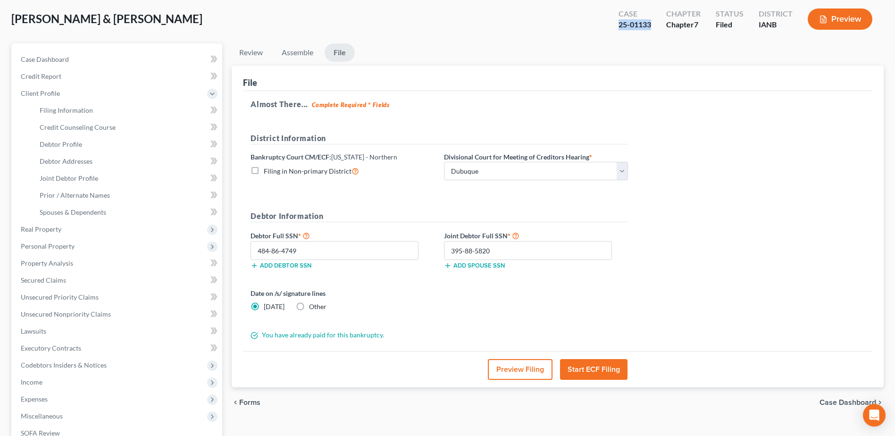
drag, startPoint x: 652, startPoint y: 24, endPoint x: 612, endPoint y: 29, distance: 40.4
click at [612, 29] on div "Case 25-01133" at bounding box center [635, 20] width 48 height 28
copy div "25-01133"
click at [78, 58] on link "Case Dashboard" at bounding box center [117, 59] width 209 height 17
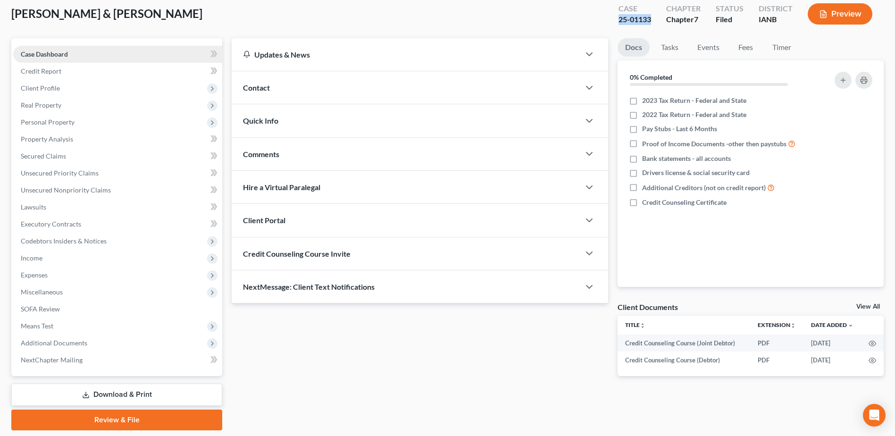
scroll to position [83, 0]
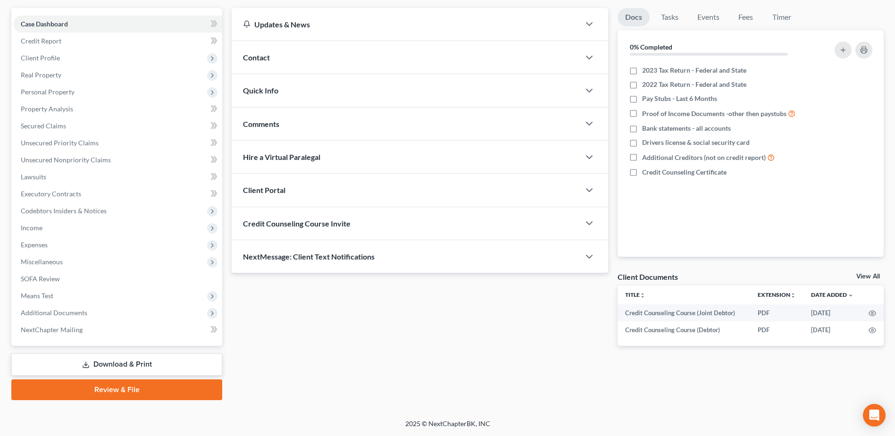
click at [861, 273] on link "View All" at bounding box center [868, 276] width 24 height 7
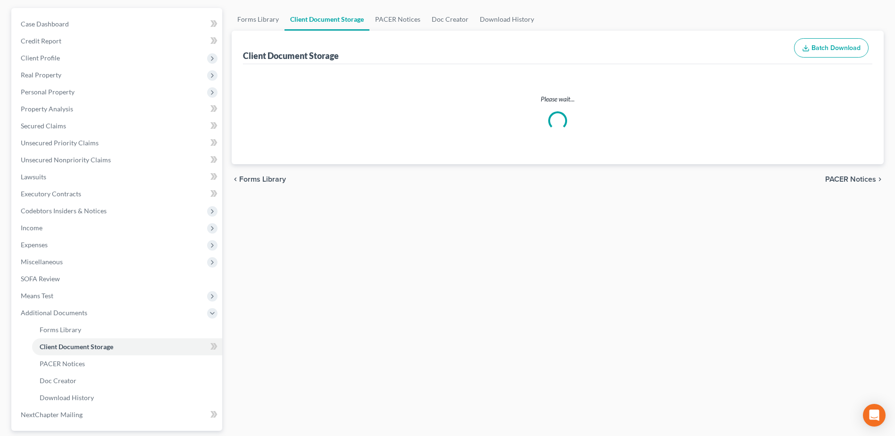
scroll to position [37, 0]
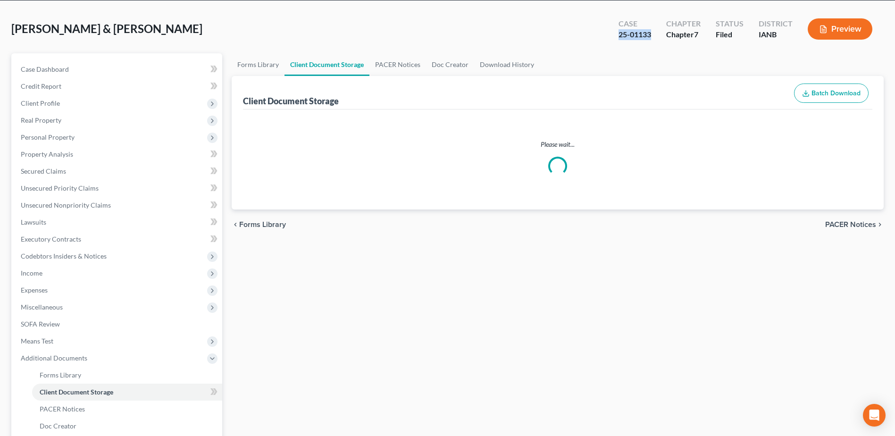
select select "4"
select select "5"
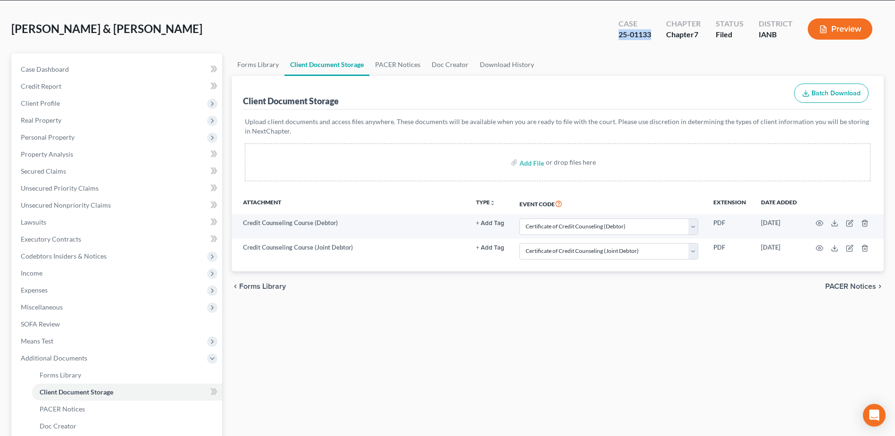
scroll to position [0, 0]
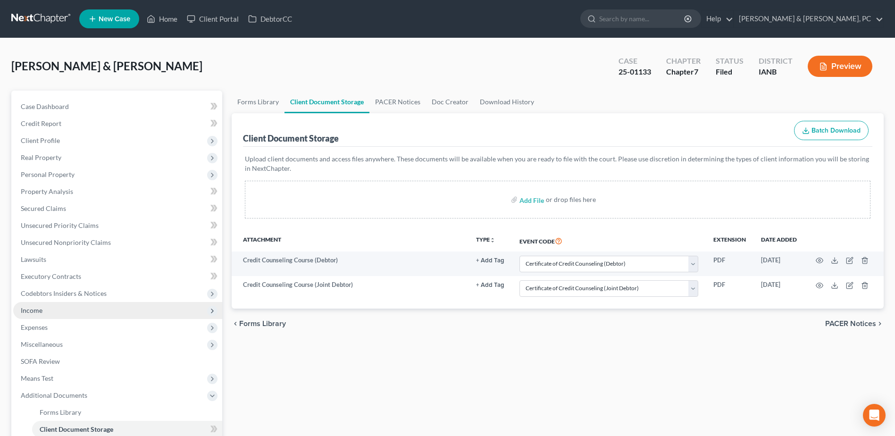
click at [60, 307] on span "Income" at bounding box center [117, 310] width 209 height 17
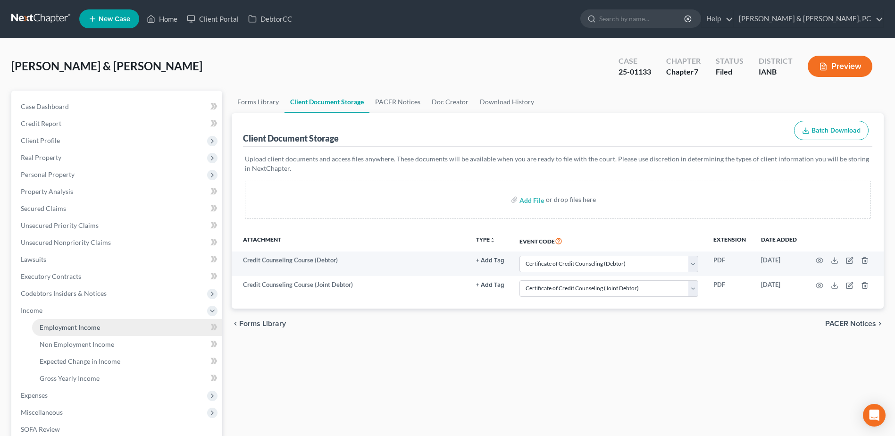
click at [60, 320] on link "Employment Income" at bounding box center [127, 327] width 190 height 17
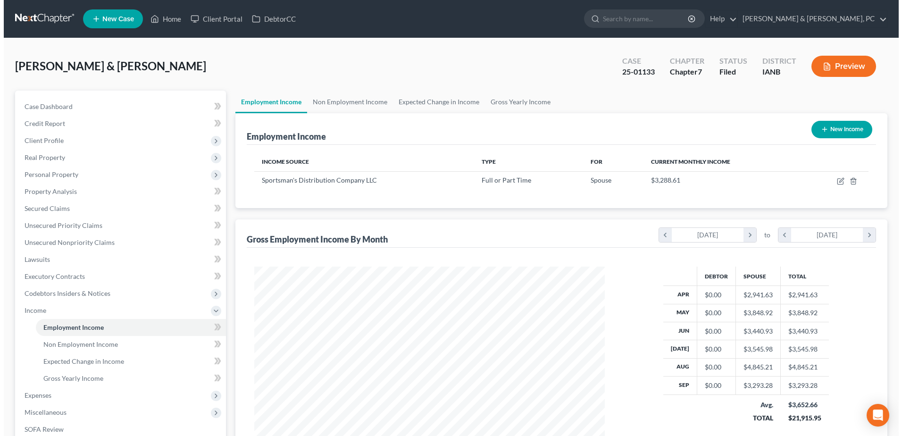
scroll to position [175, 369]
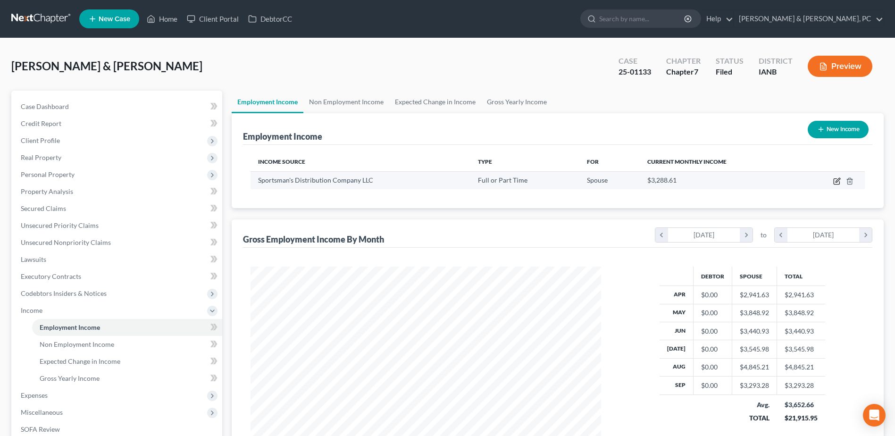
click at [840, 179] on icon "button" at bounding box center [837, 181] width 8 height 8
select select "0"
select select "26"
select select "3"
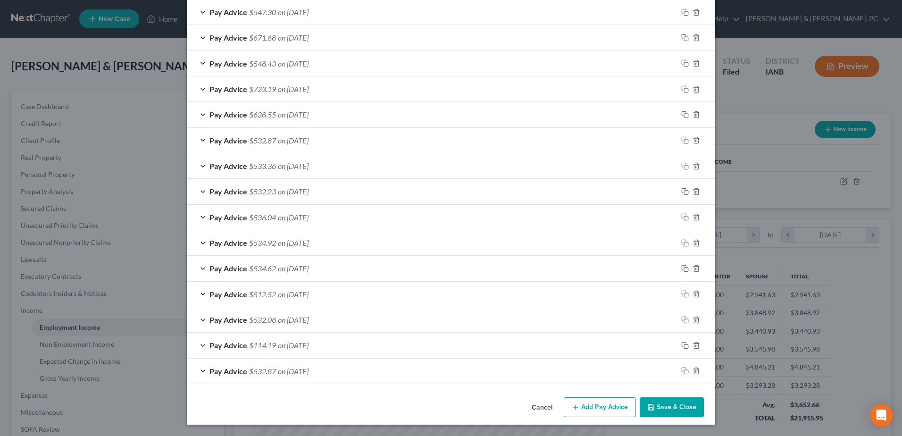
scroll to position [518, 0]
